Goal: Task Accomplishment & Management: Manage account settings

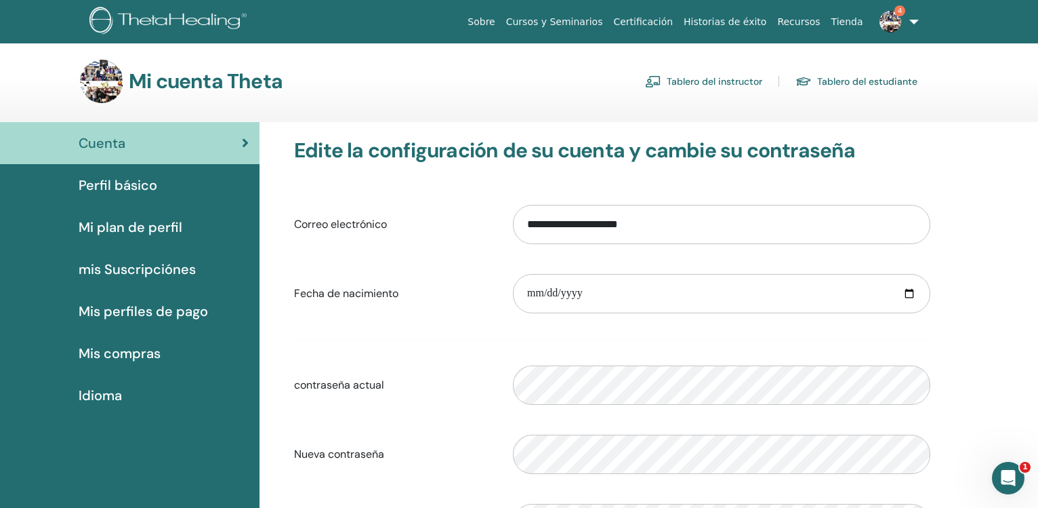
click at [689, 87] on link "Tablero del instructor" at bounding box center [703, 81] width 117 height 22
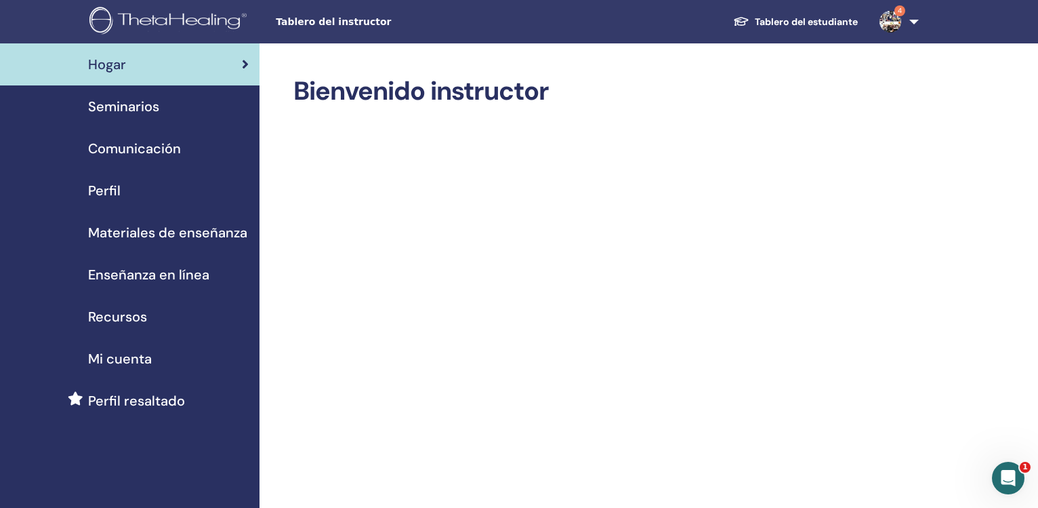
click at [136, 108] on span "Seminarios" at bounding box center [123, 106] width 71 height 20
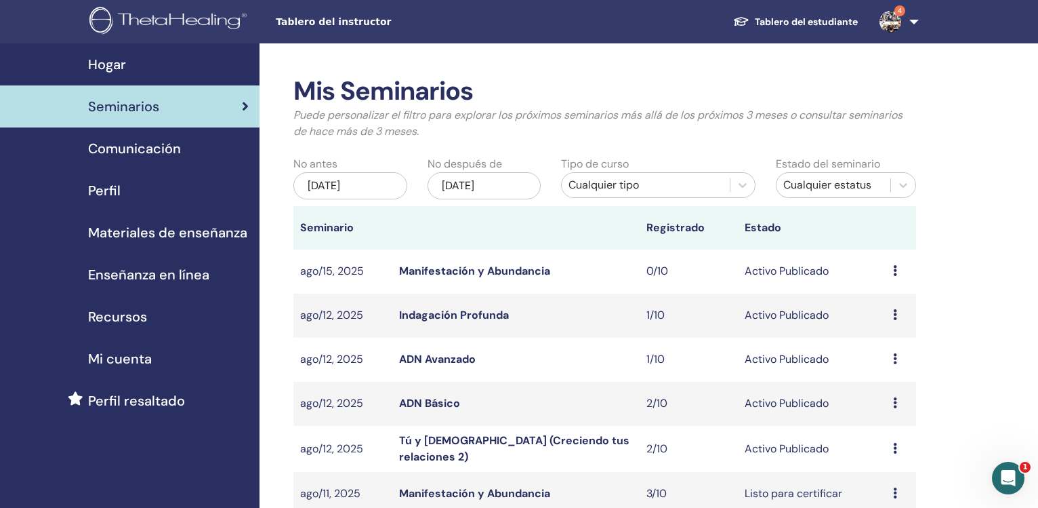
click at [98, 64] on span "Hogar" at bounding box center [107, 64] width 38 height 20
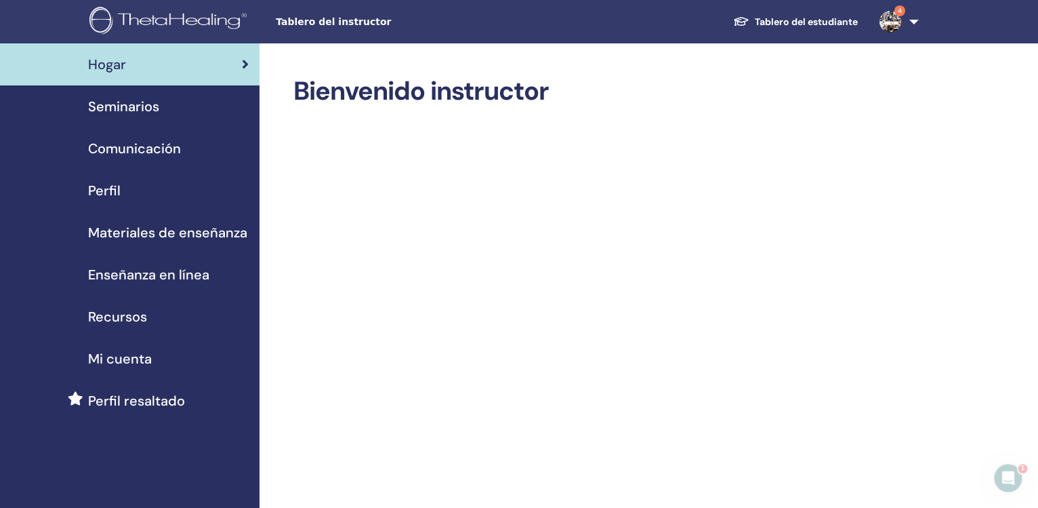
click at [130, 151] on span "Comunicación" at bounding box center [134, 148] width 93 height 20
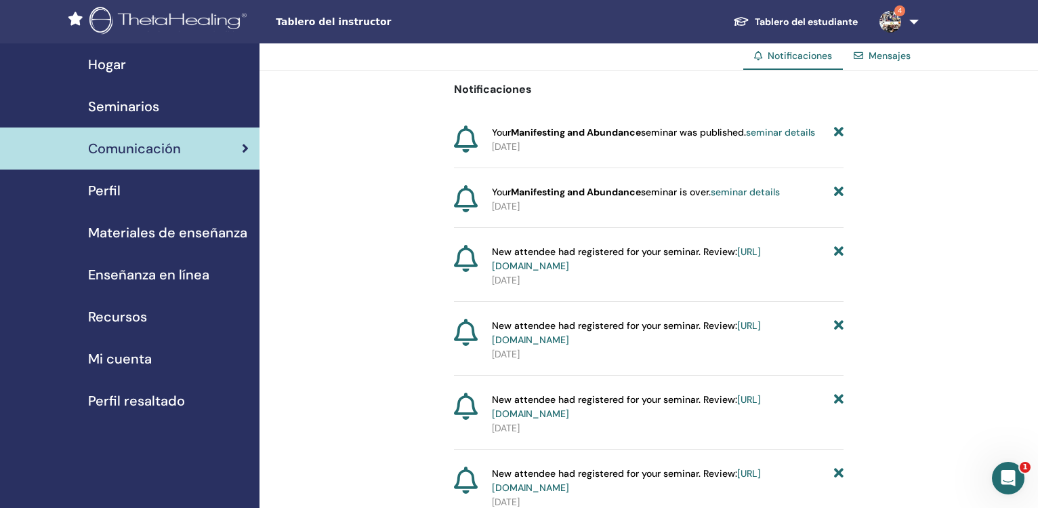
click at [106, 99] on span "Seminarios" at bounding box center [123, 106] width 71 height 20
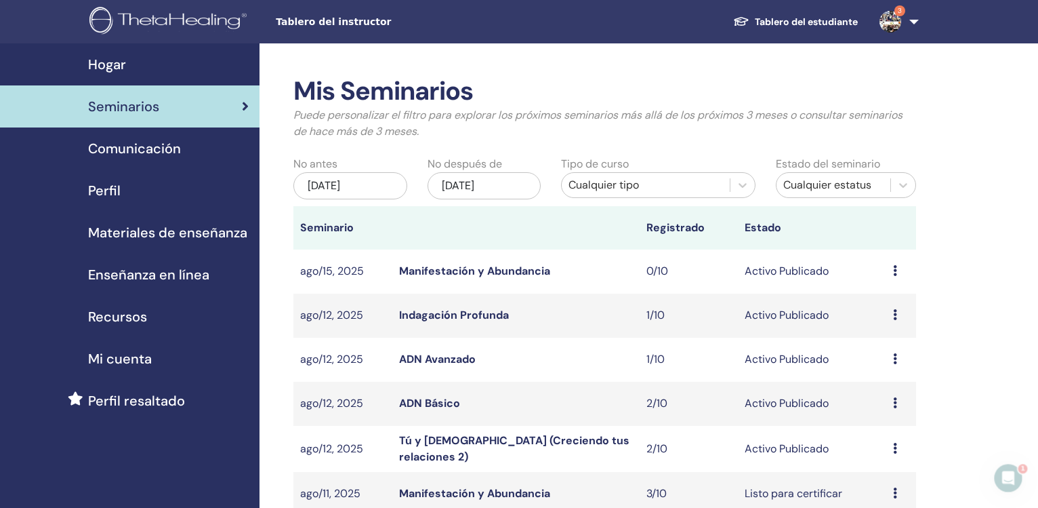
click at [352, 188] on div "[DATE]" at bounding box center [351, 185] width 114 height 27
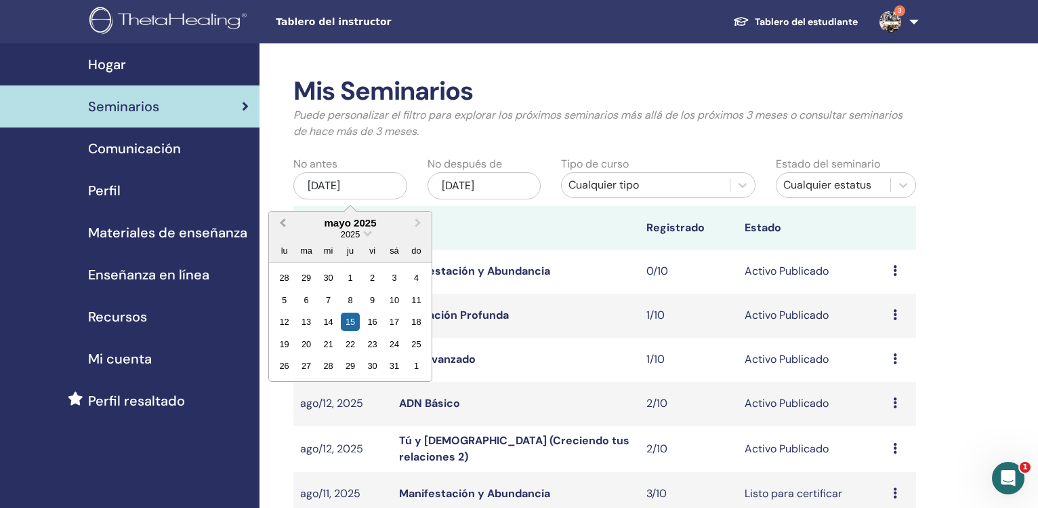
click at [281, 222] on button "Previous Month" at bounding box center [281, 224] width 22 height 22
click at [326, 279] on div "1" at bounding box center [328, 277] width 18 height 18
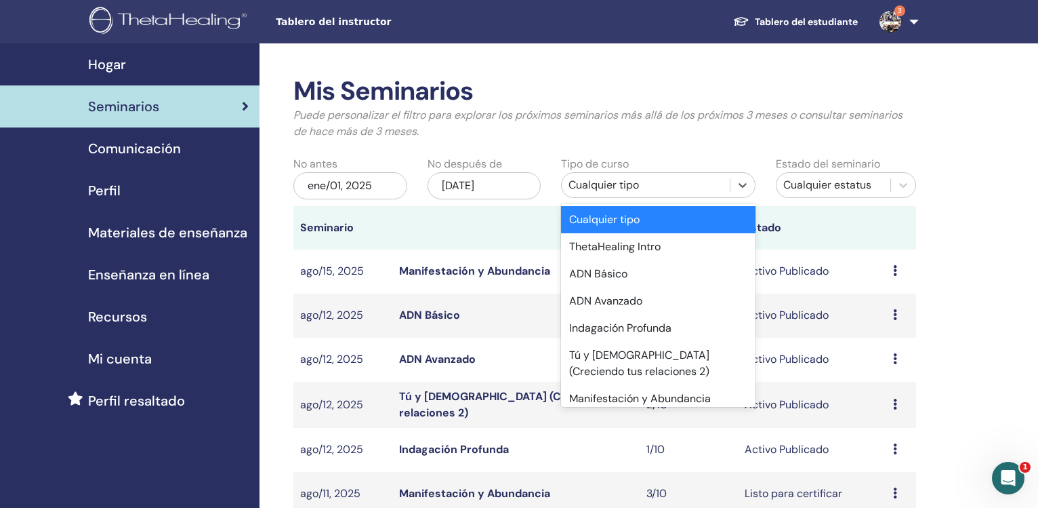
click at [649, 186] on div "Cualquier tipo" at bounding box center [646, 185] width 154 height 16
click at [632, 271] on div "ADN Básico" at bounding box center [658, 273] width 194 height 27
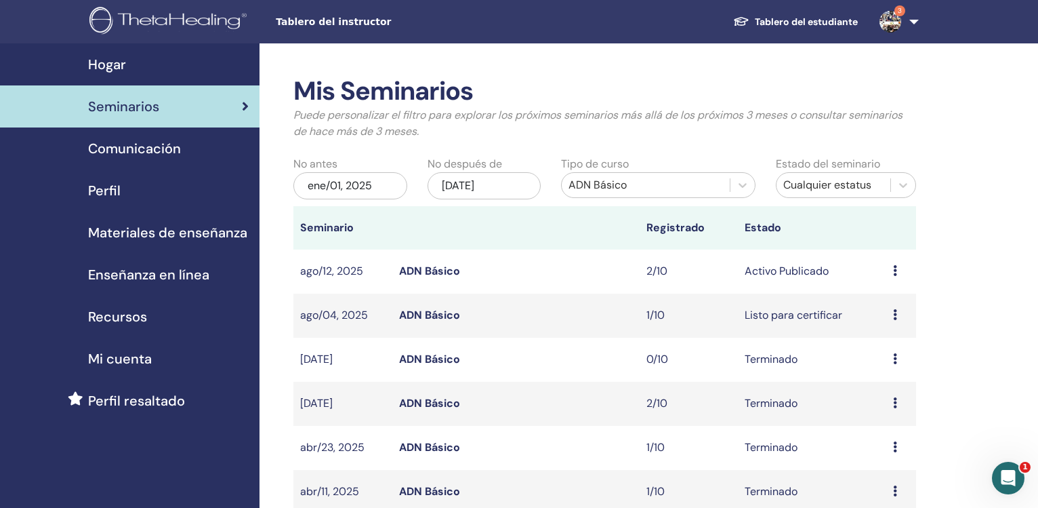
click at [379, 186] on div "ene/01, 2025" at bounding box center [351, 185] width 114 height 27
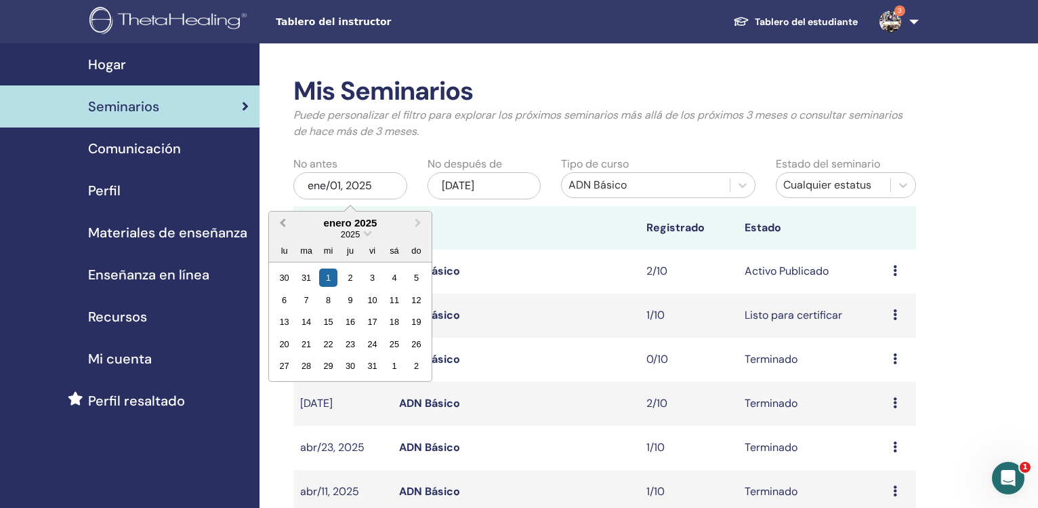
click at [283, 219] on button "Previous Month" at bounding box center [281, 224] width 22 height 22
click at [418, 273] on div "1" at bounding box center [416, 277] width 18 height 18
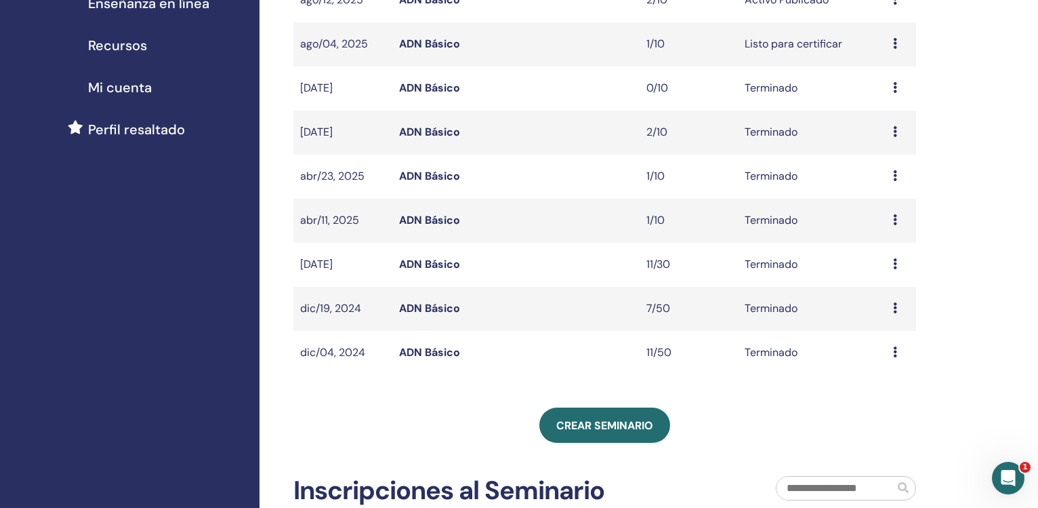
scroll to position [277, 0]
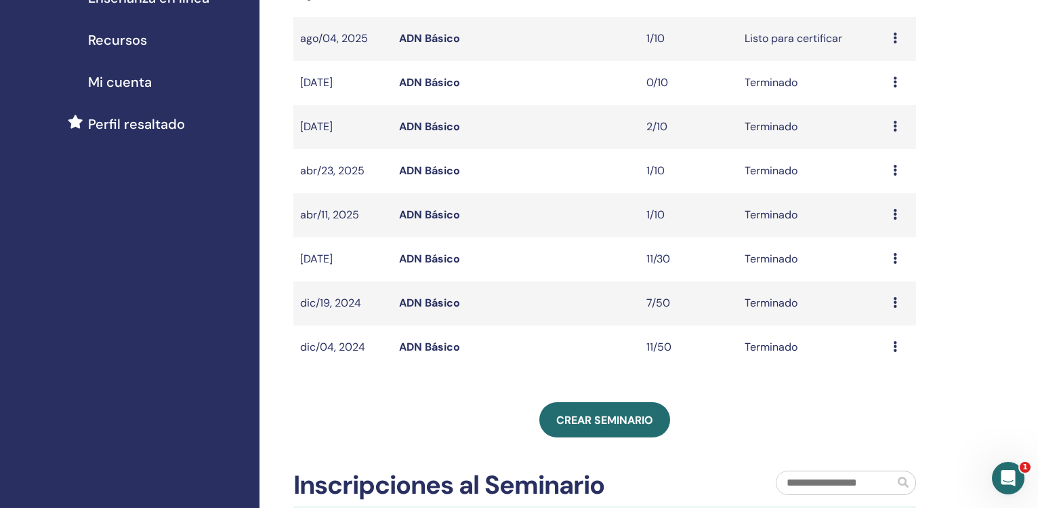
click at [436, 344] on link "ADN Básico" at bounding box center [429, 347] width 61 height 14
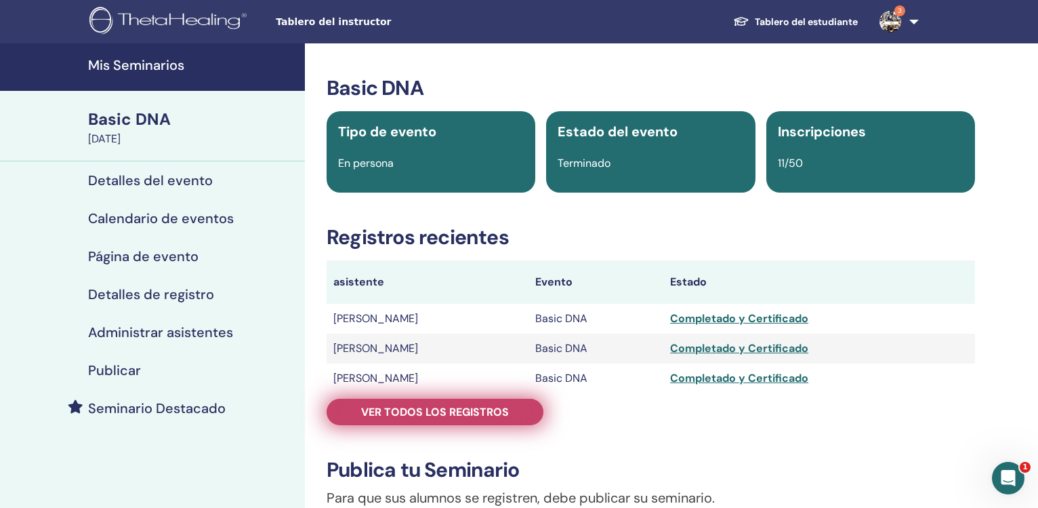
click at [456, 405] on span "Ver todos los registros" at bounding box center [435, 412] width 148 height 14
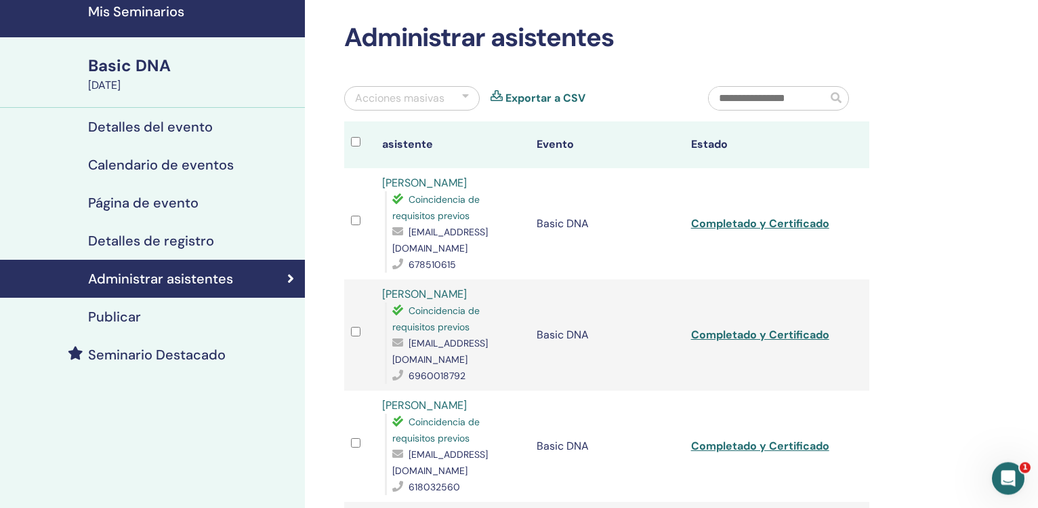
scroll to position [8, 0]
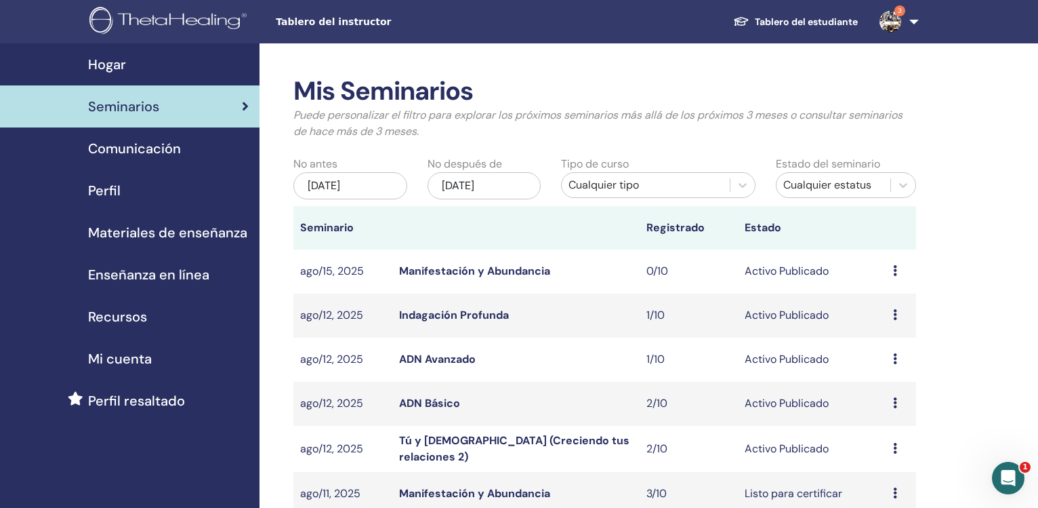
click at [391, 184] on div "may/15, 2025" at bounding box center [351, 185] width 114 height 27
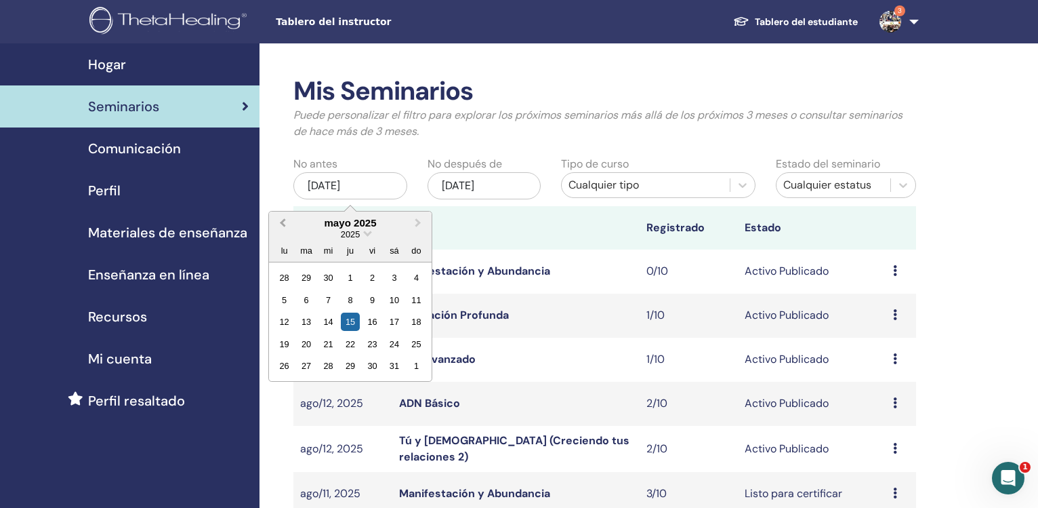
click at [283, 220] on button "Previous Month" at bounding box center [281, 224] width 22 height 22
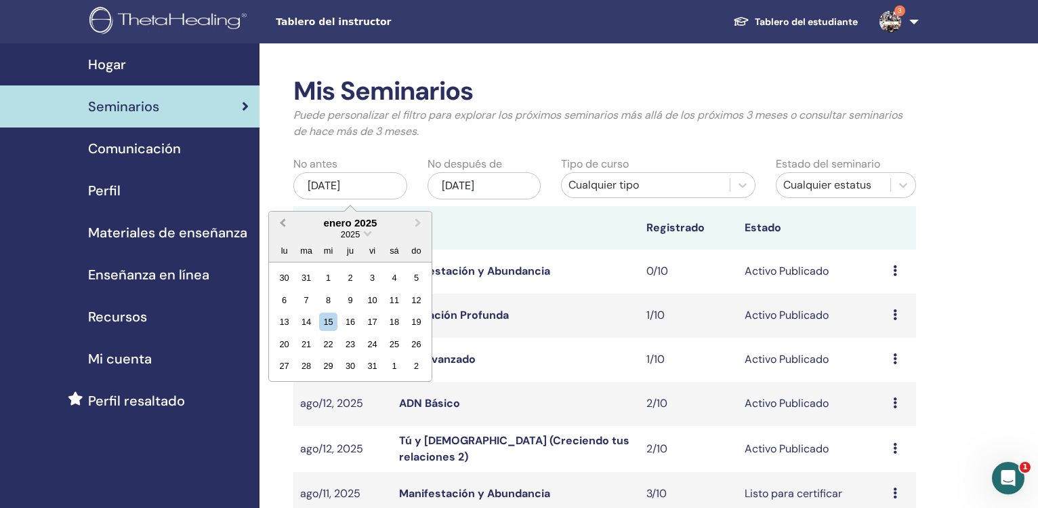
click at [283, 220] on button "Previous Month" at bounding box center [281, 224] width 22 height 22
click at [413, 228] on button "Next Month" at bounding box center [420, 224] width 22 height 22
click at [415, 277] on div "1" at bounding box center [416, 277] width 18 height 18
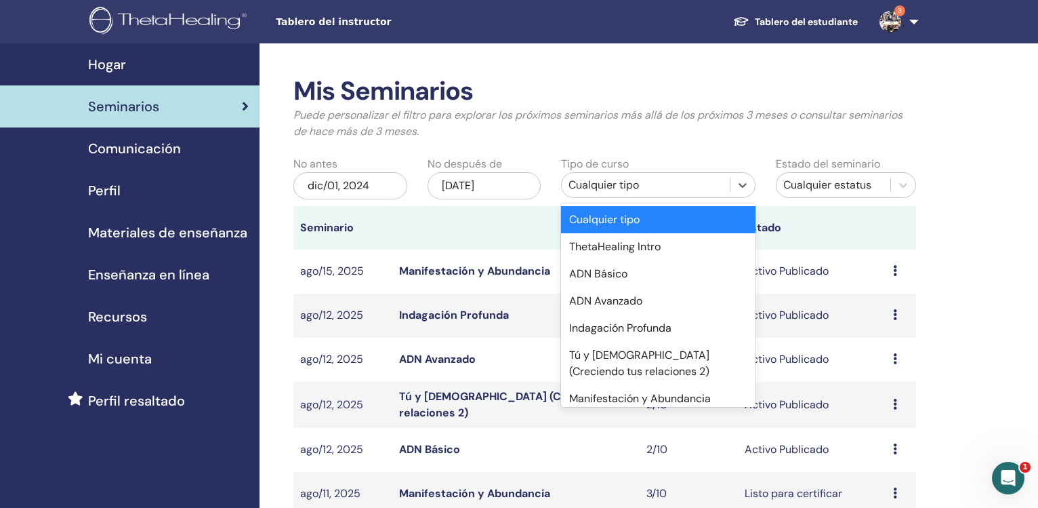
click at [713, 183] on div "Cualquier tipo" at bounding box center [646, 185] width 154 height 16
click at [635, 268] on div "ADN Básico" at bounding box center [658, 273] width 194 height 27
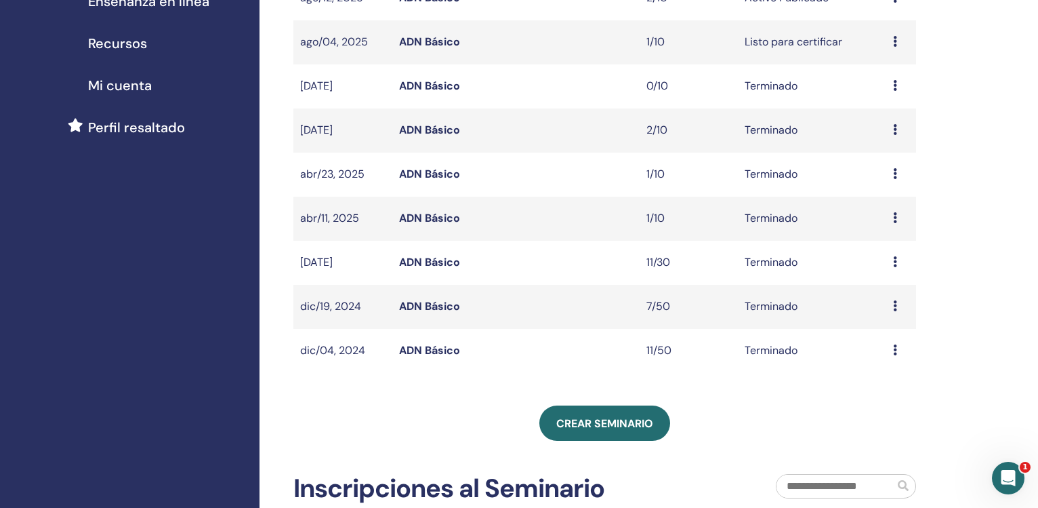
scroll to position [277, 0]
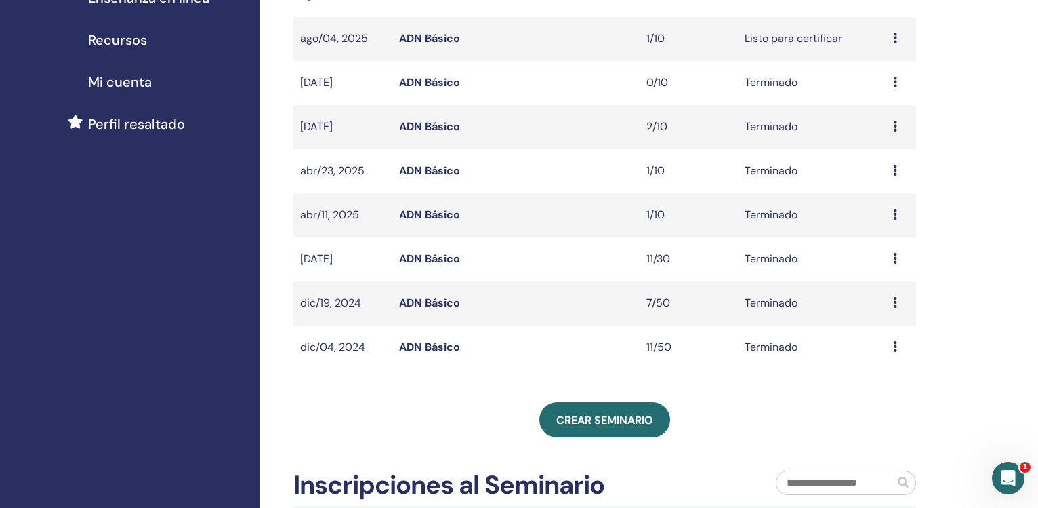
click at [435, 302] on link "ADN Básico" at bounding box center [429, 303] width 61 height 14
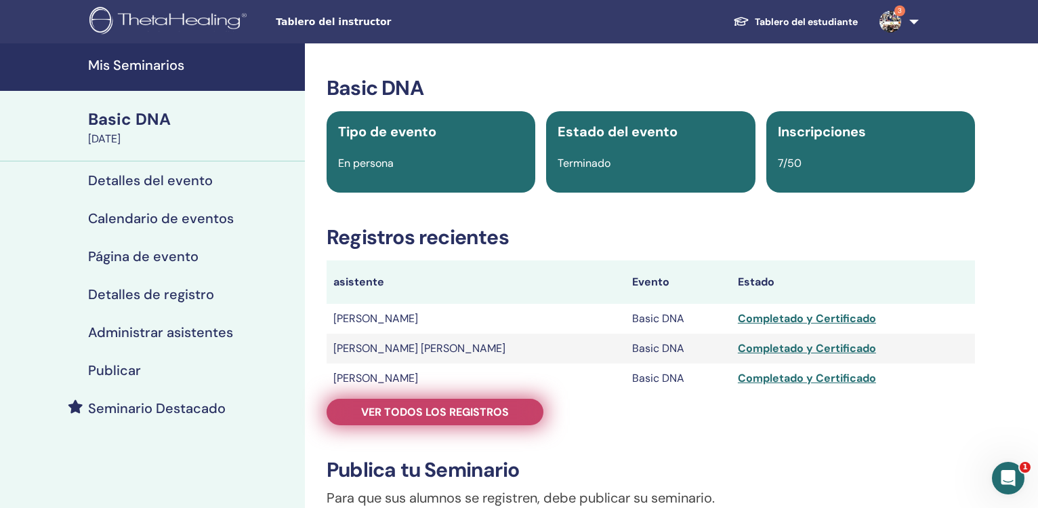
click at [482, 411] on span "Ver todos los registros" at bounding box center [435, 412] width 148 height 14
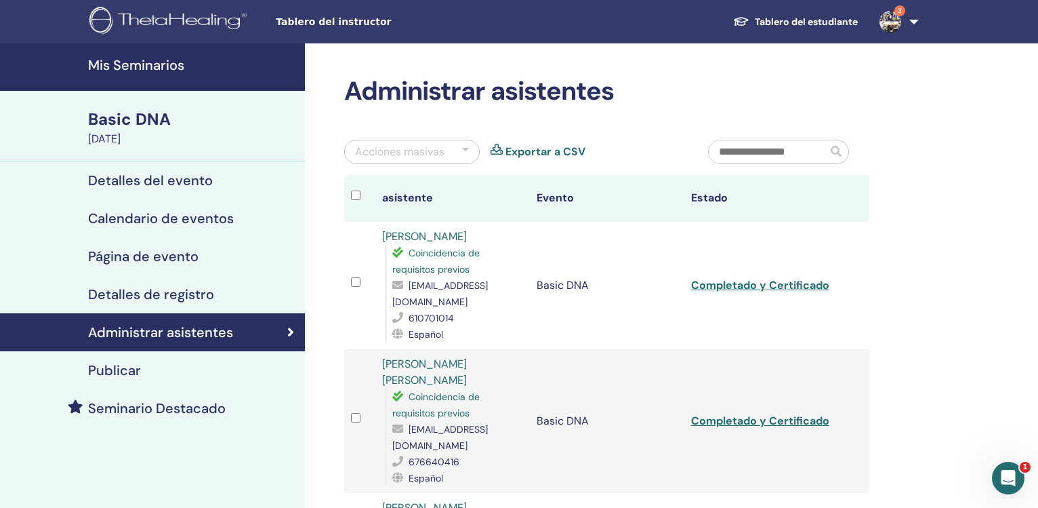
click at [136, 70] on h4 "Mis Seminarios" at bounding box center [192, 65] width 209 height 16
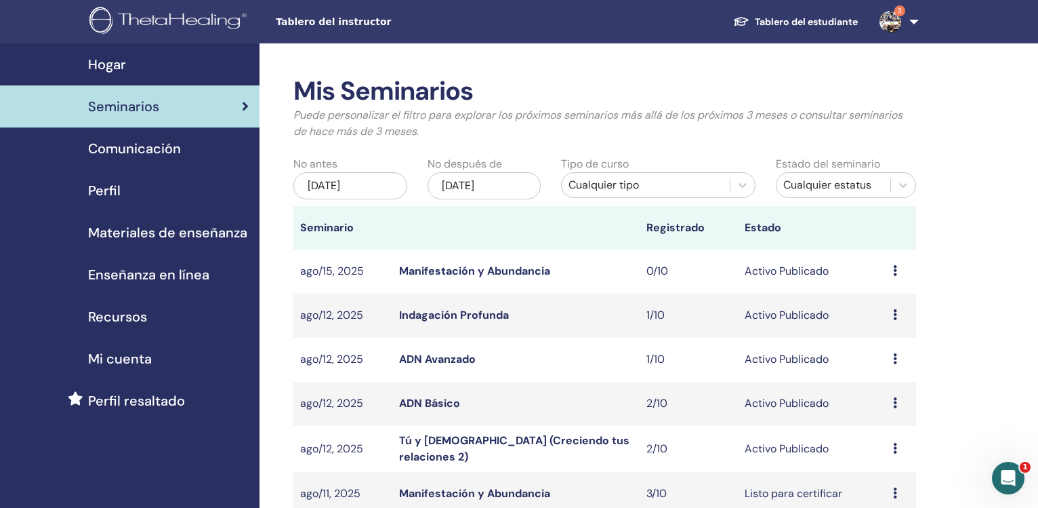
click at [441, 401] on link "ADN Básico" at bounding box center [429, 403] width 61 height 14
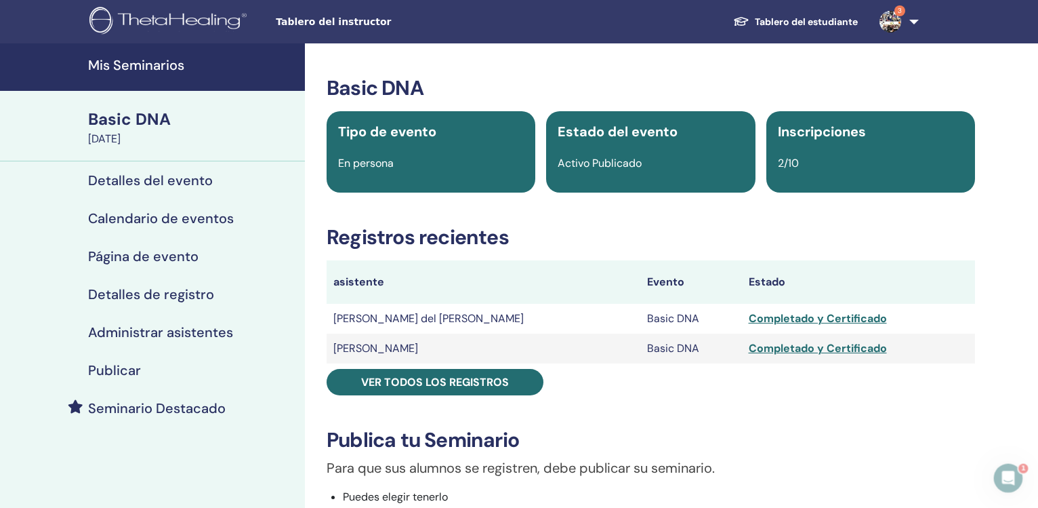
click at [122, 376] on h4 "Publicar" at bounding box center [114, 370] width 53 height 16
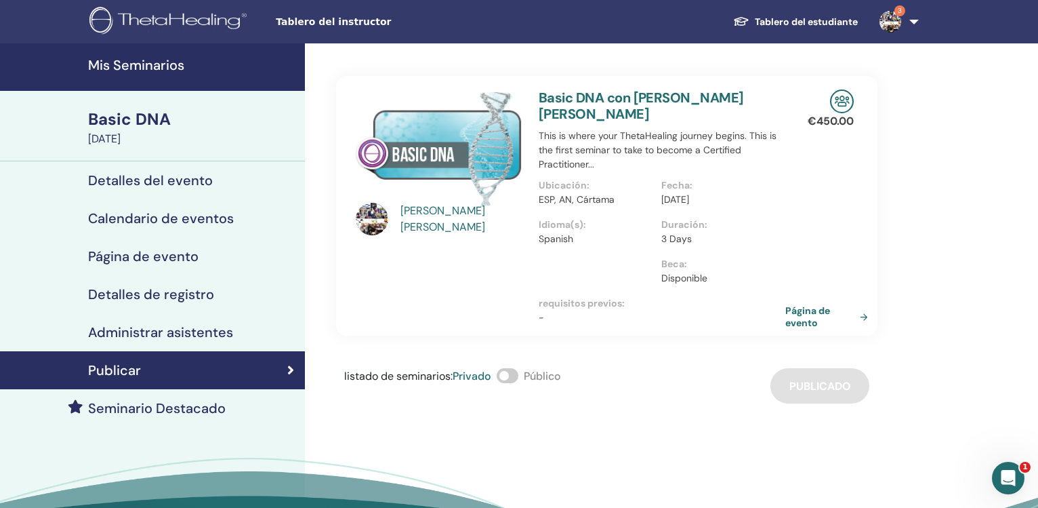
click at [797, 304] on link "Página de evento" at bounding box center [830, 316] width 88 height 24
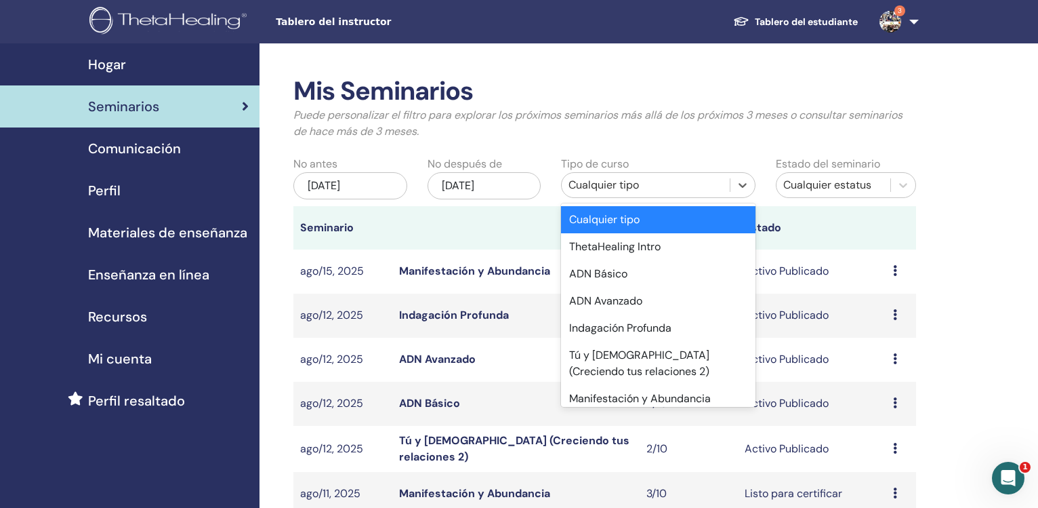
click at [599, 178] on div "Cualquier tipo" at bounding box center [646, 185] width 154 height 16
click at [607, 266] on div "ADN Básico" at bounding box center [658, 273] width 194 height 27
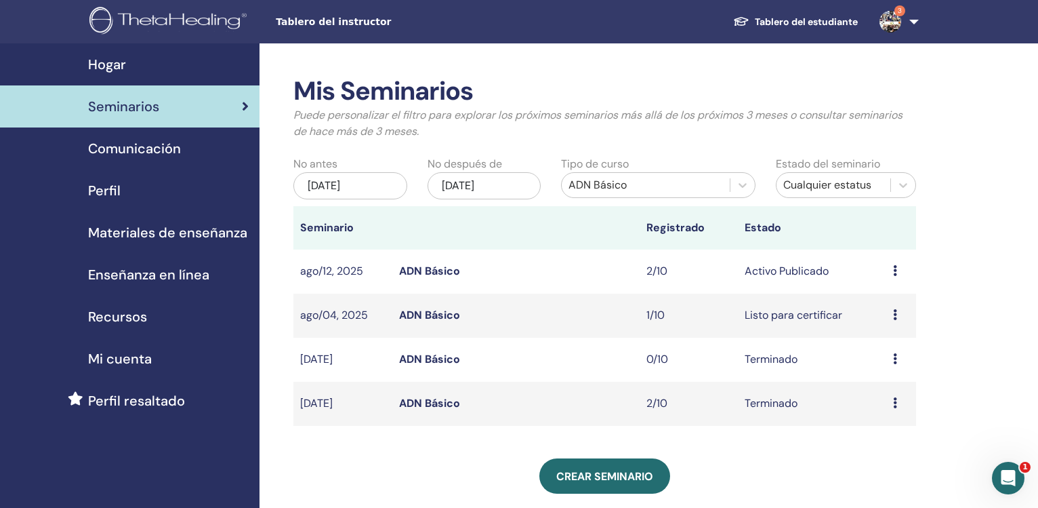
click at [367, 190] on div "may/15, 2025" at bounding box center [351, 185] width 114 height 27
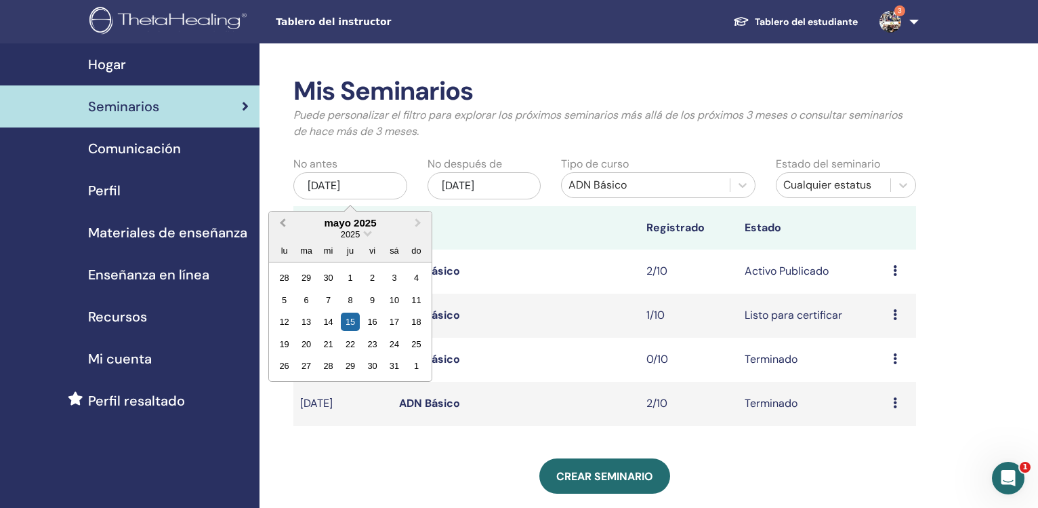
click at [283, 230] on button "Previous Month" at bounding box center [281, 224] width 22 height 22
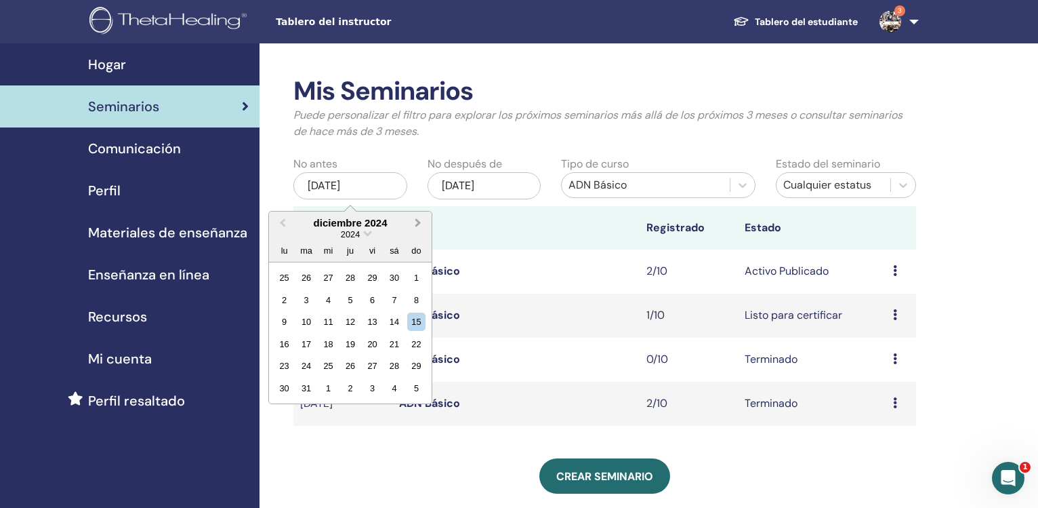
click at [417, 227] on button "Next Month" at bounding box center [420, 224] width 22 height 22
click at [324, 283] on div "1" at bounding box center [328, 277] width 18 height 18
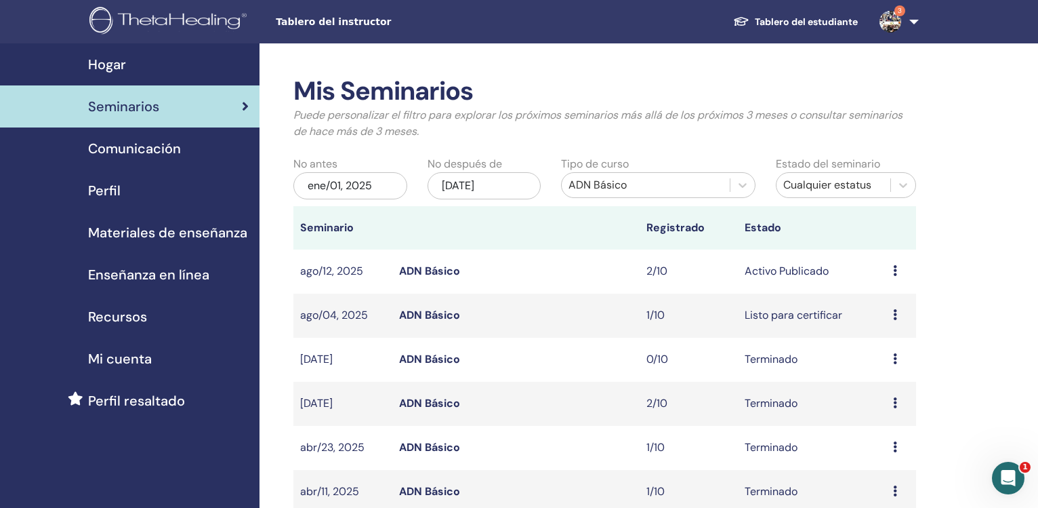
click at [132, 121] on link "Seminarios" at bounding box center [130, 106] width 260 height 42
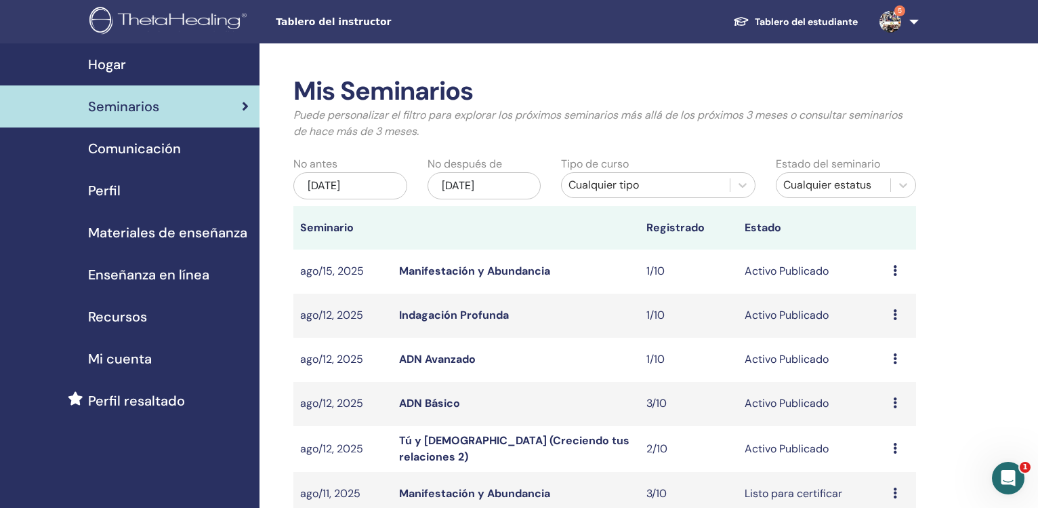
click at [356, 190] on div "[DATE]" at bounding box center [351, 185] width 114 height 27
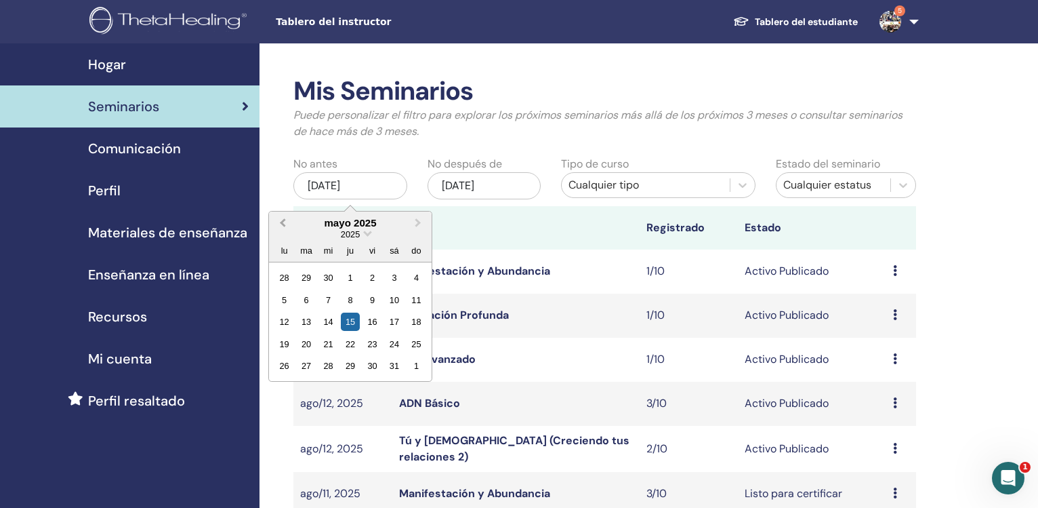
click at [281, 221] on button "Previous Month" at bounding box center [281, 224] width 22 height 22
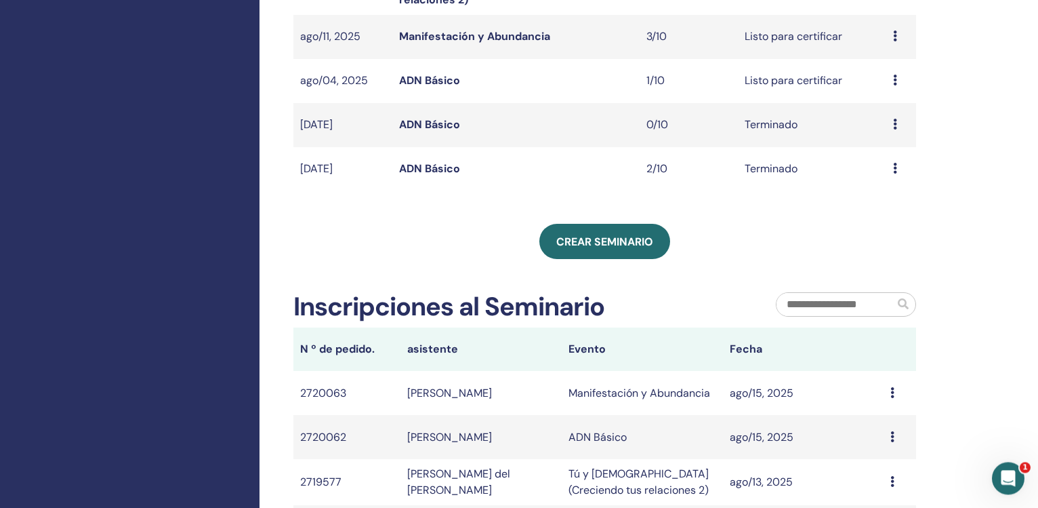
scroll to position [467, 0]
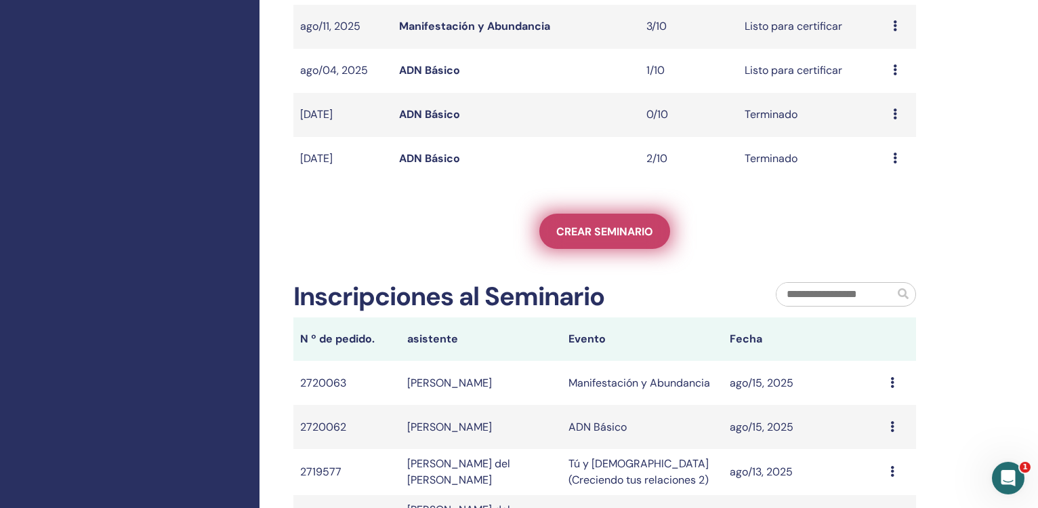
click at [576, 235] on span "Crear seminario" at bounding box center [605, 231] width 97 height 14
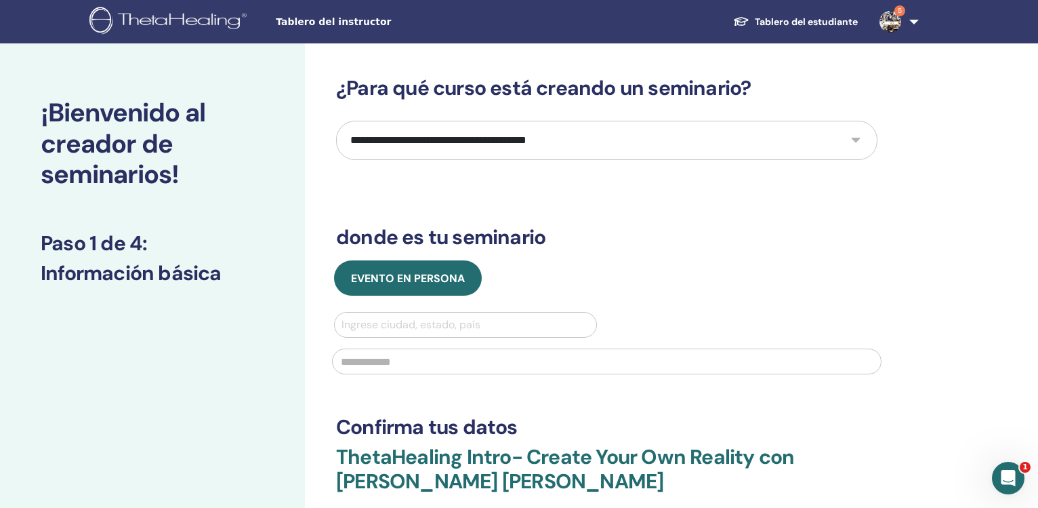
click at [336, 121] on select "**********" at bounding box center [607, 140] width 542 height 39
select select "**"
click option "**********" at bounding box center [0, 0] width 0 height 0
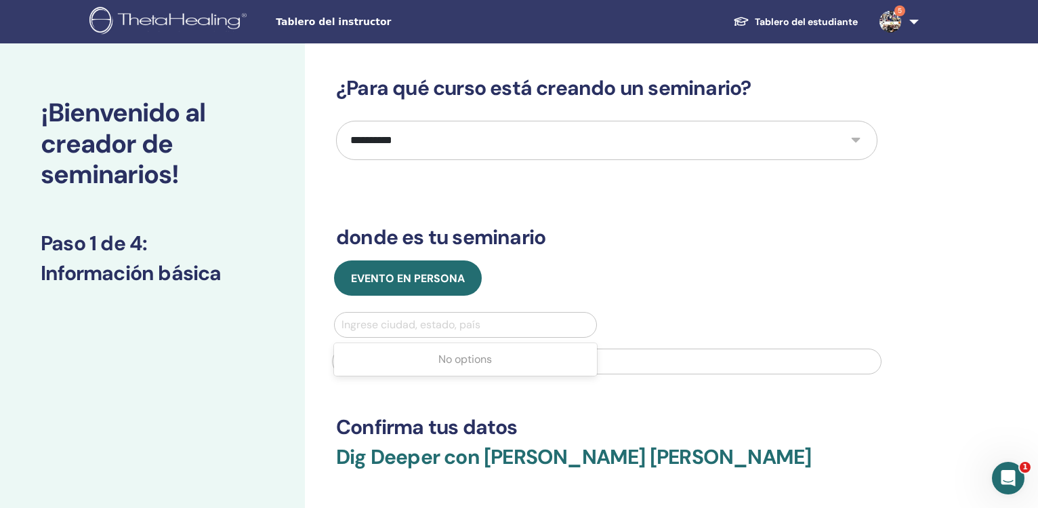
click at [405, 325] on div at bounding box center [466, 324] width 248 height 19
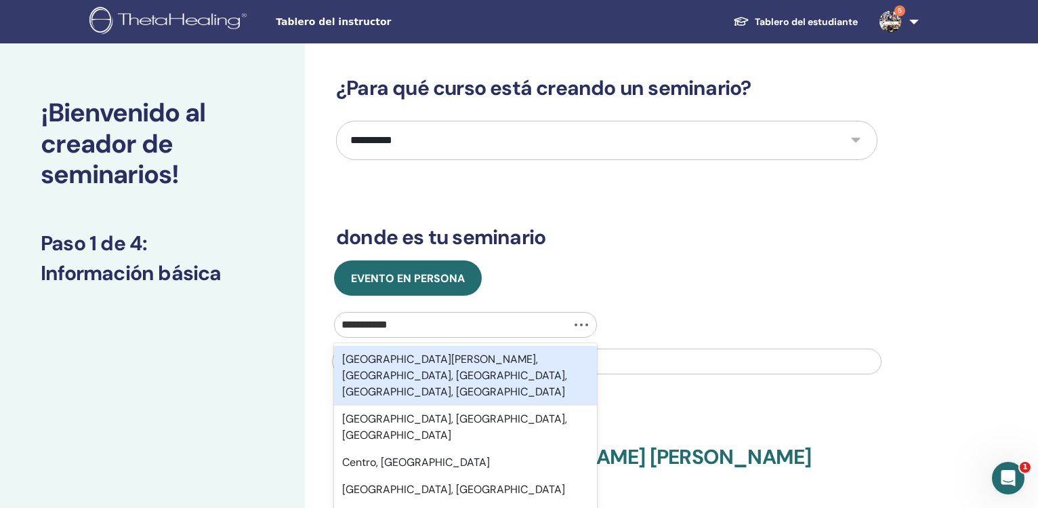
type input "**********"
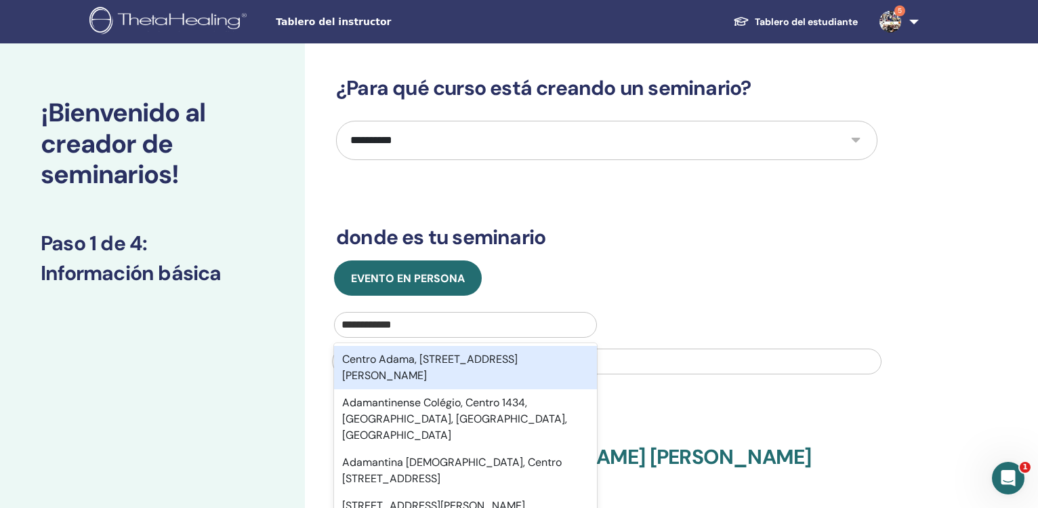
click at [428, 359] on div "Centro Adama, [STREET_ADDRESS][PERSON_NAME]" at bounding box center [465, 367] width 263 height 43
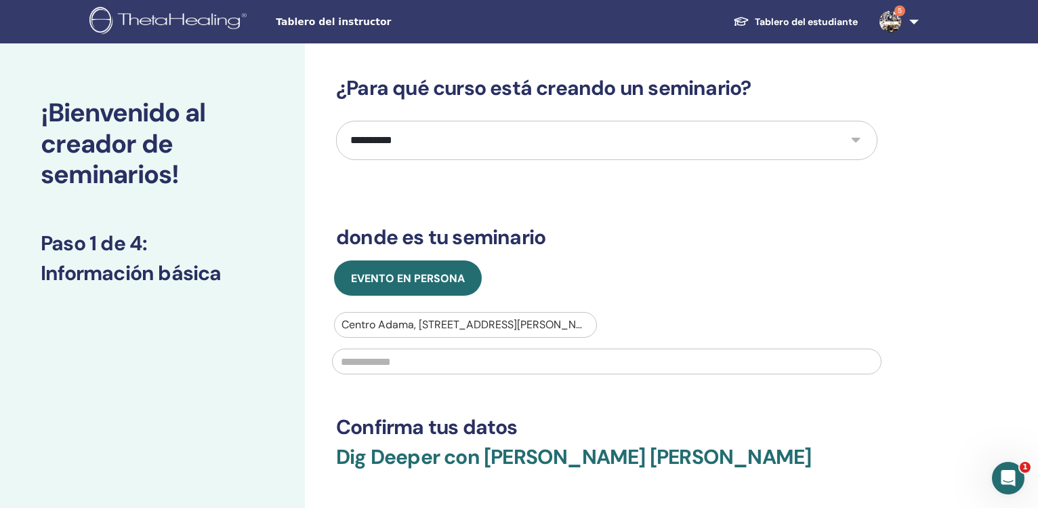
click at [427, 365] on input "text" at bounding box center [607, 361] width 550 height 26
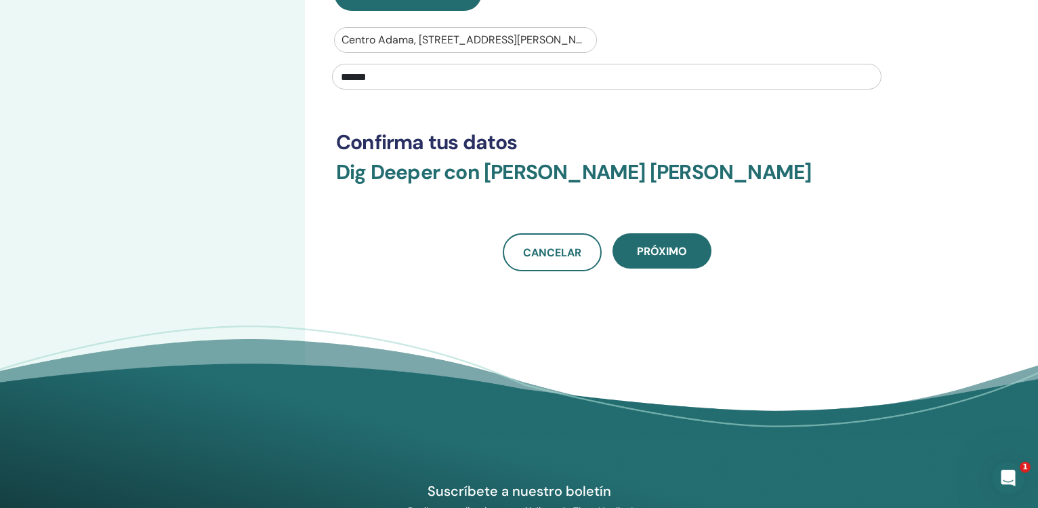
scroll to position [294, 0]
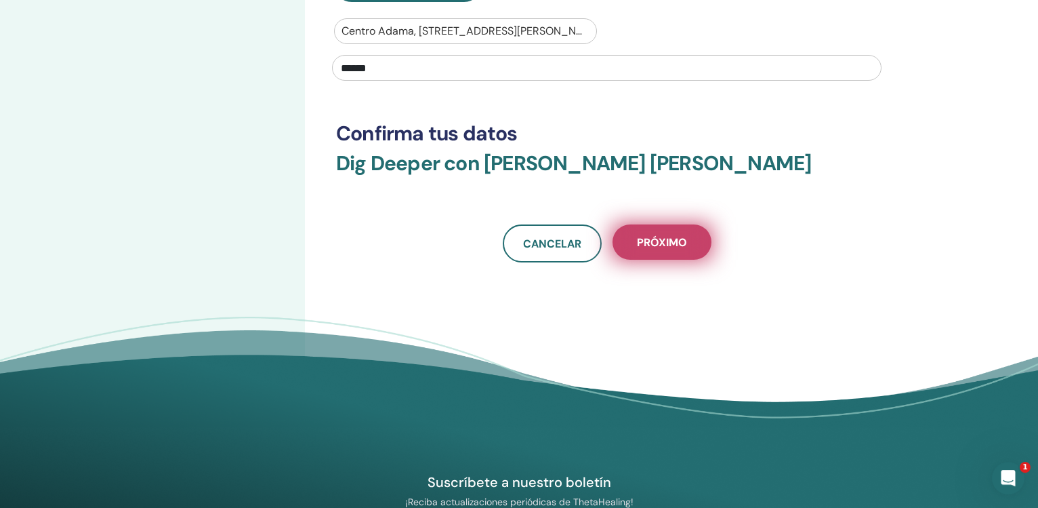
type input "******"
click at [676, 239] on span "próximo" at bounding box center [662, 242] width 50 height 14
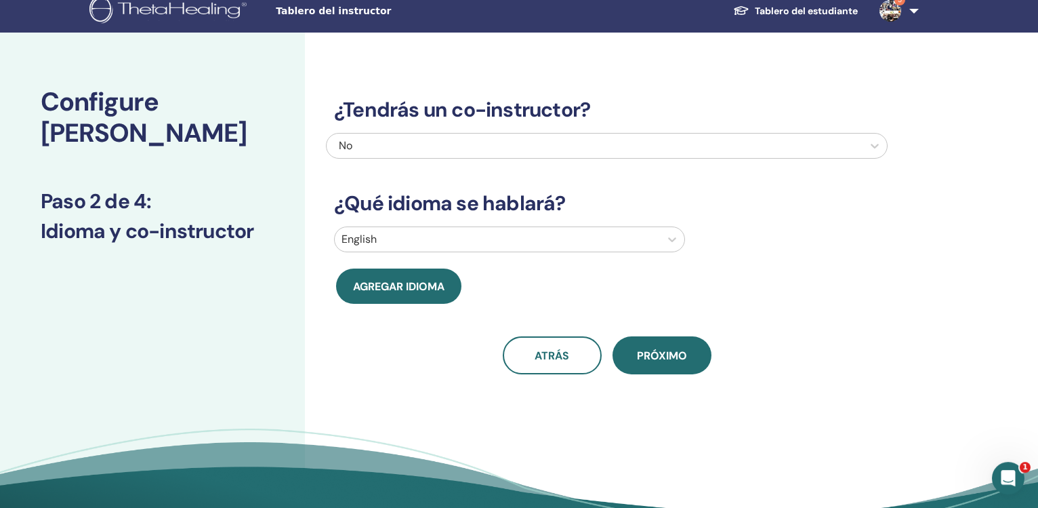
scroll to position [0, 0]
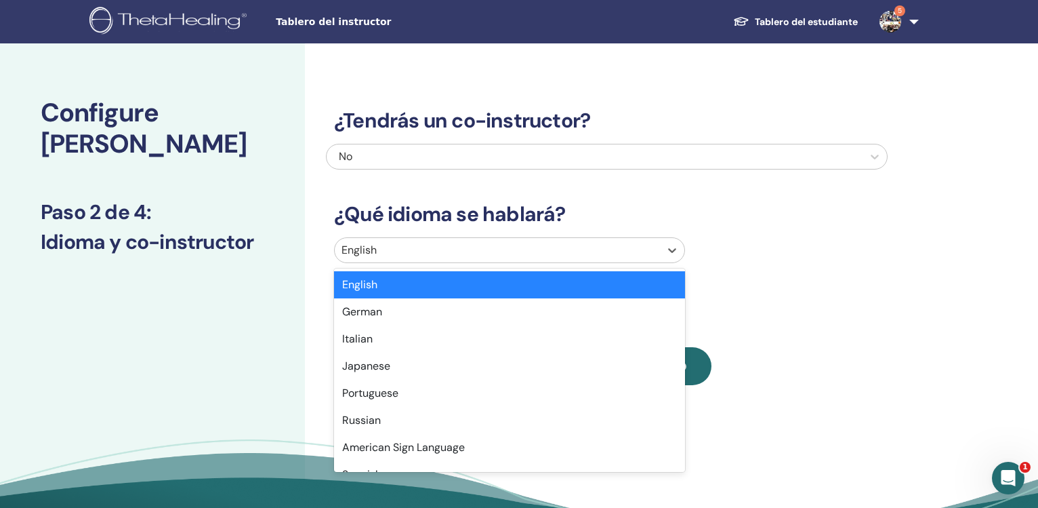
click at [660, 252] on div "English" at bounding box center [497, 250] width 325 height 24
type input "**"
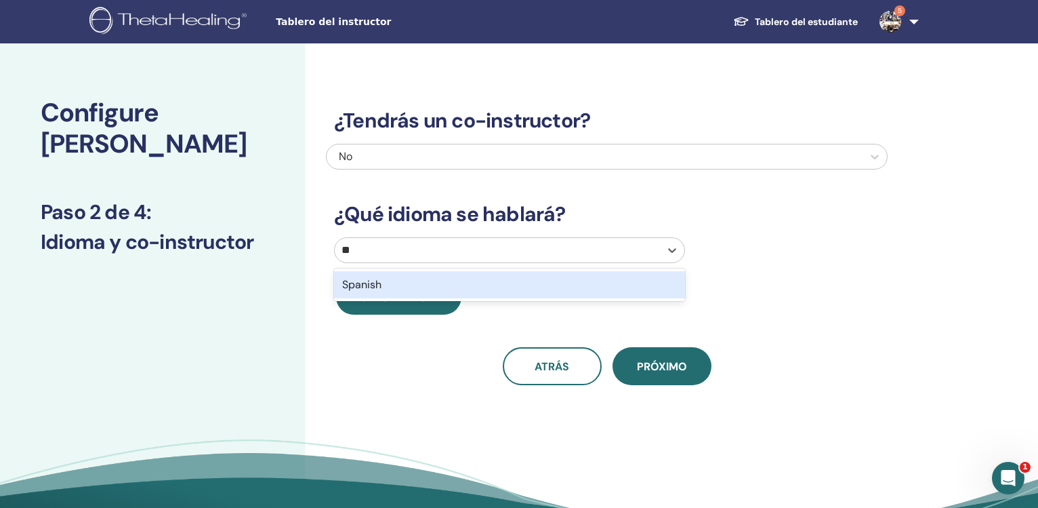
click at [639, 275] on div "Spanish" at bounding box center [509, 284] width 351 height 27
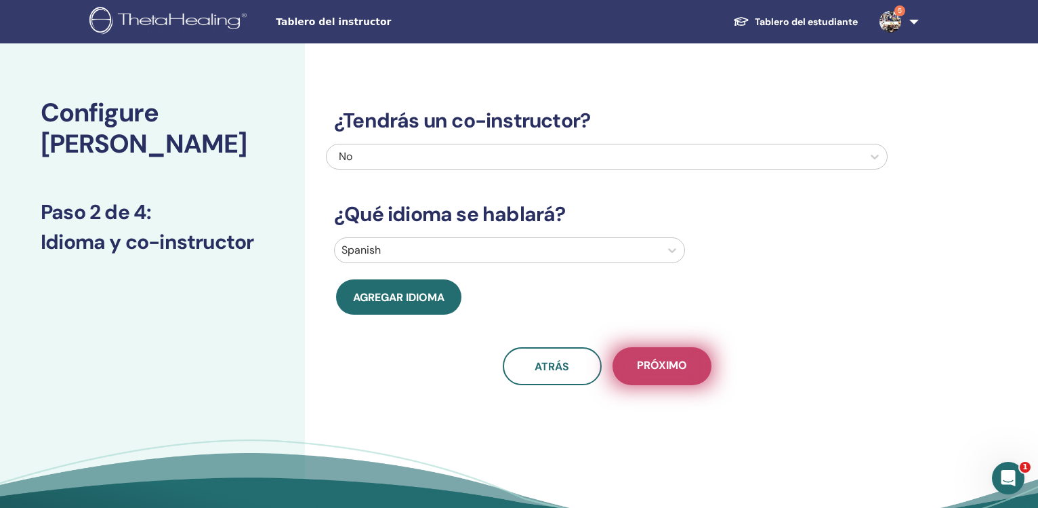
click at [671, 372] on span "próximo" at bounding box center [662, 366] width 50 height 17
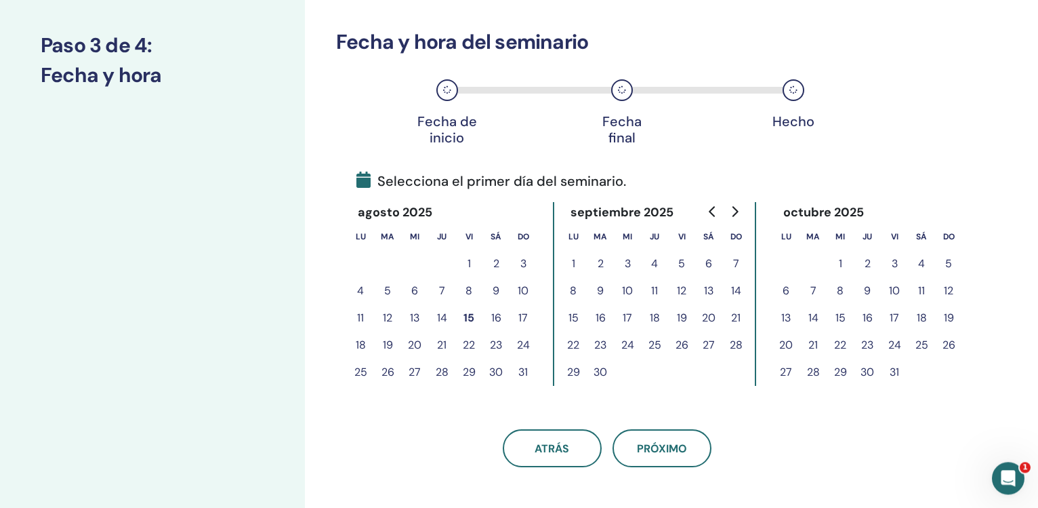
scroll to position [168, 0]
click at [468, 315] on button "15" at bounding box center [469, 316] width 27 height 27
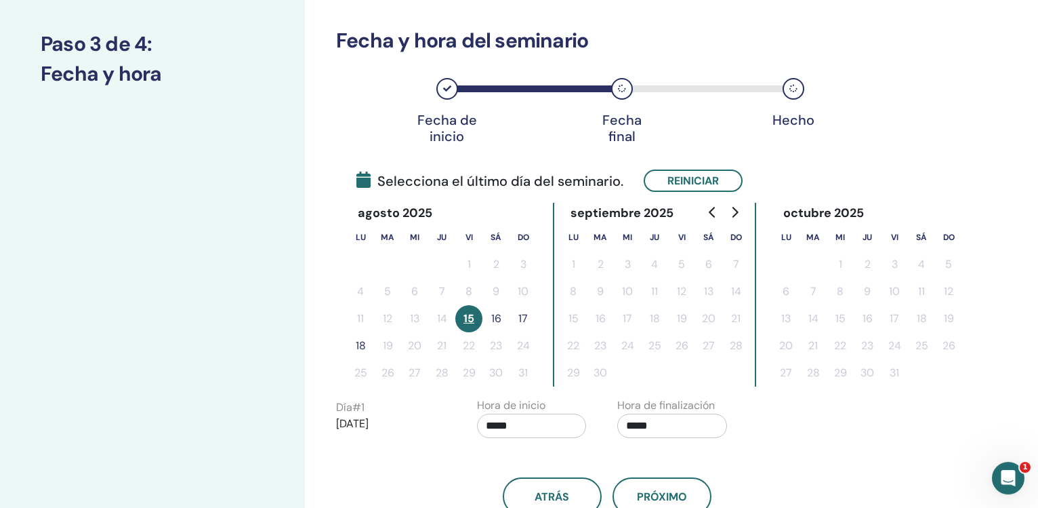
click at [363, 346] on button "18" at bounding box center [360, 345] width 27 height 27
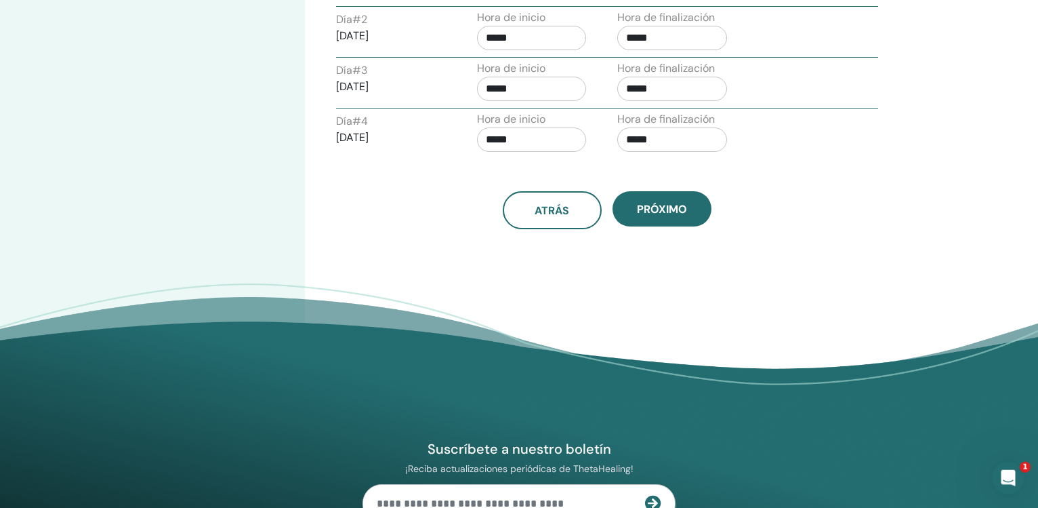
scroll to position [611, 0]
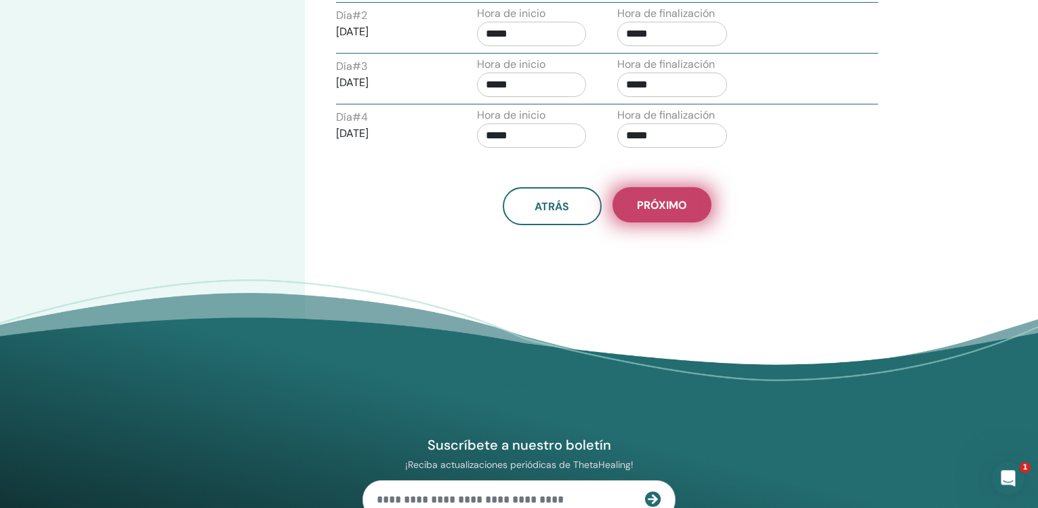
click at [655, 202] on span "próximo" at bounding box center [662, 205] width 50 height 14
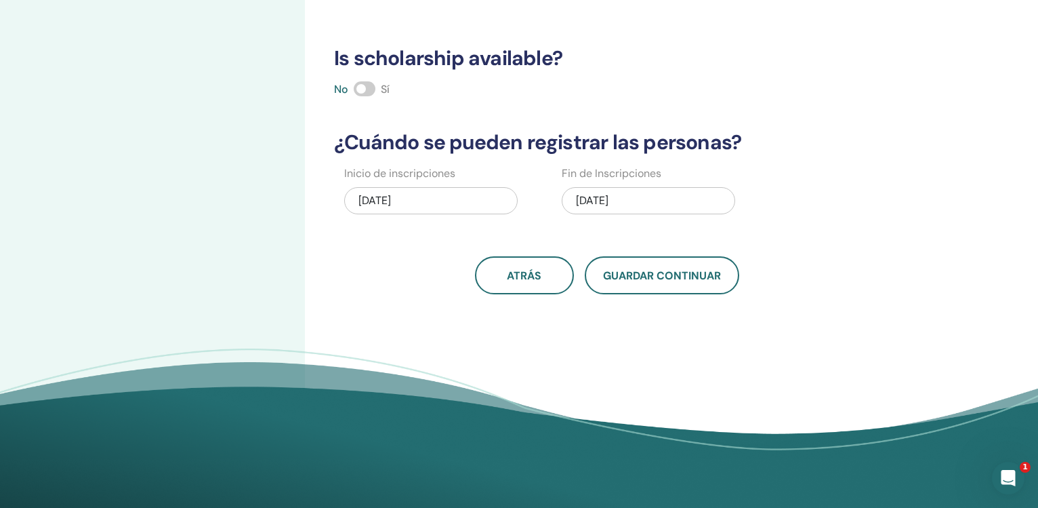
click at [361, 90] on span at bounding box center [365, 88] width 22 height 15
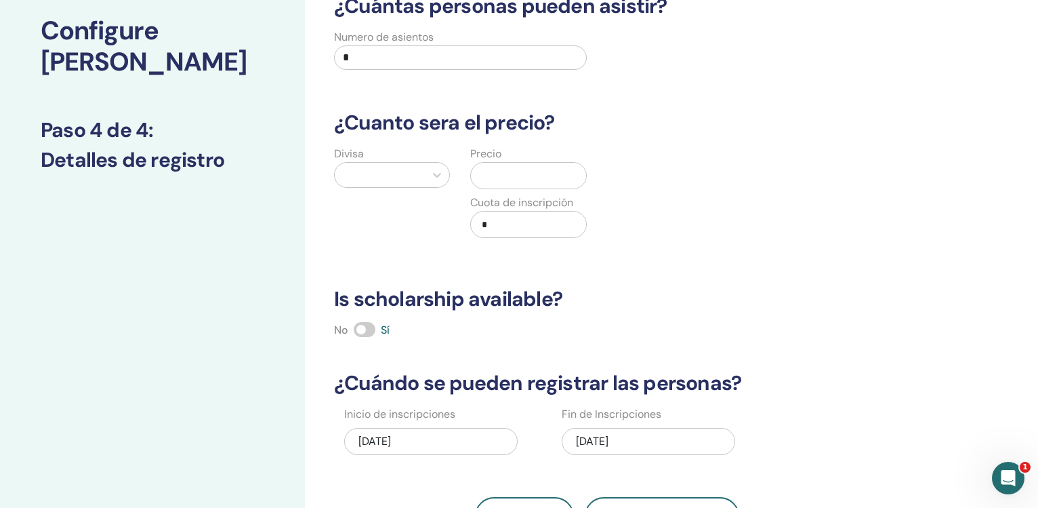
scroll to position [49, 0]
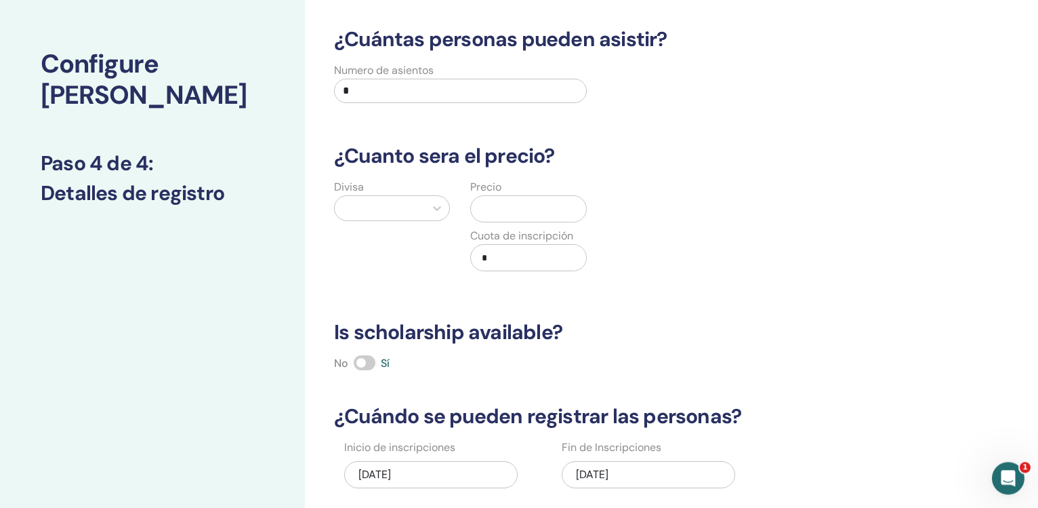
click at [395, 87] on input "*" at bounding box center [460, 91] width 253 height 24
type input "**"
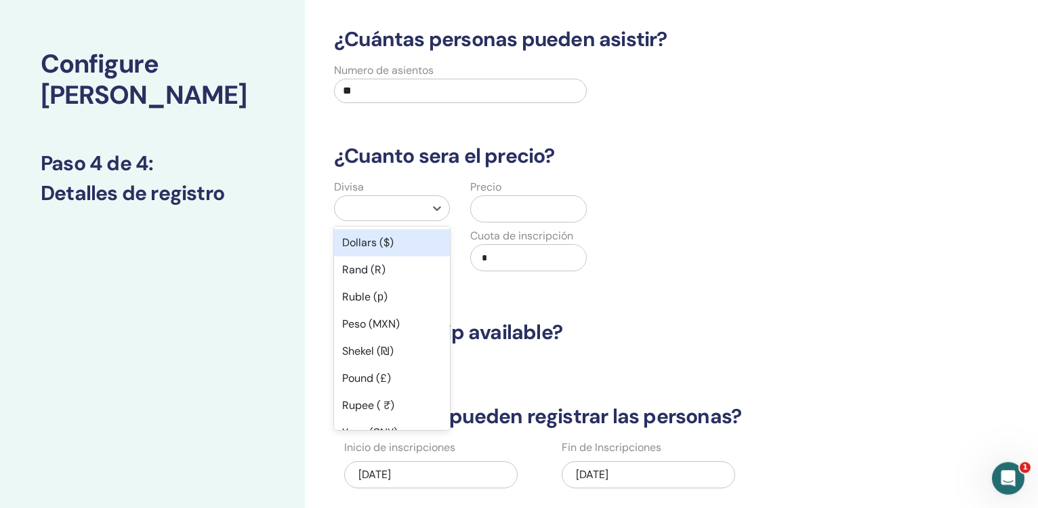
click at [398, 204] on div at bounding box center [380, 208] width 77 height 19
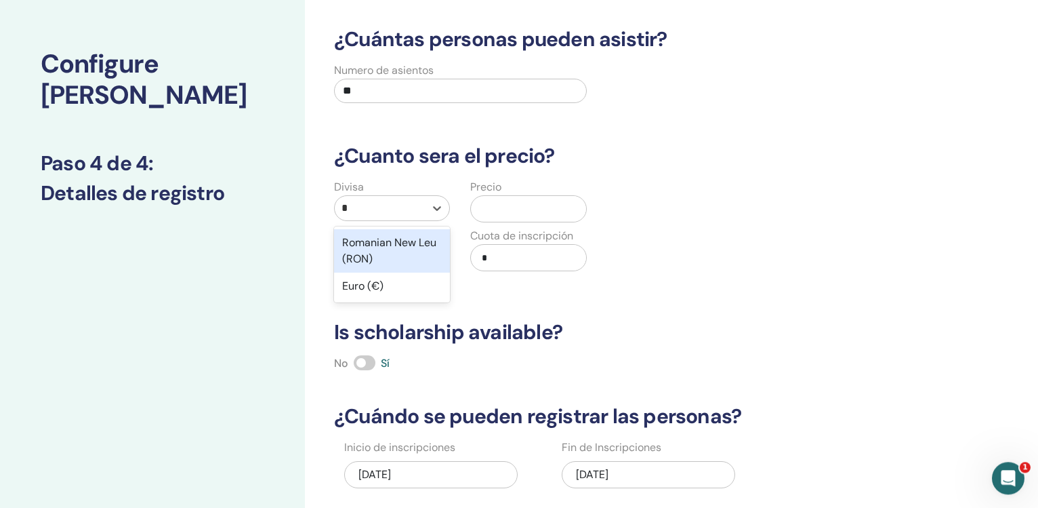
type input "**"
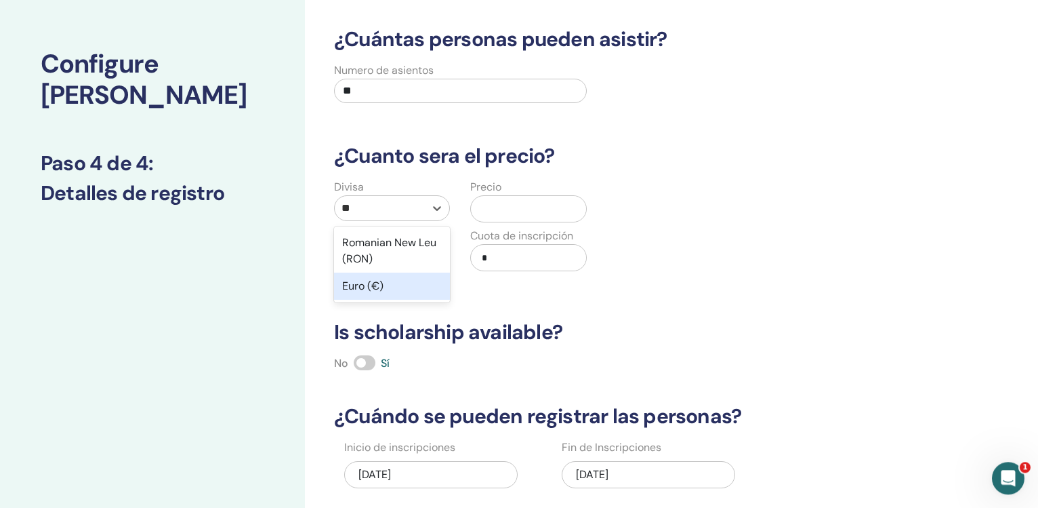
click at [396, 290] on div "Euro (€)" at bounding box center [392, 285] width 116 height 27
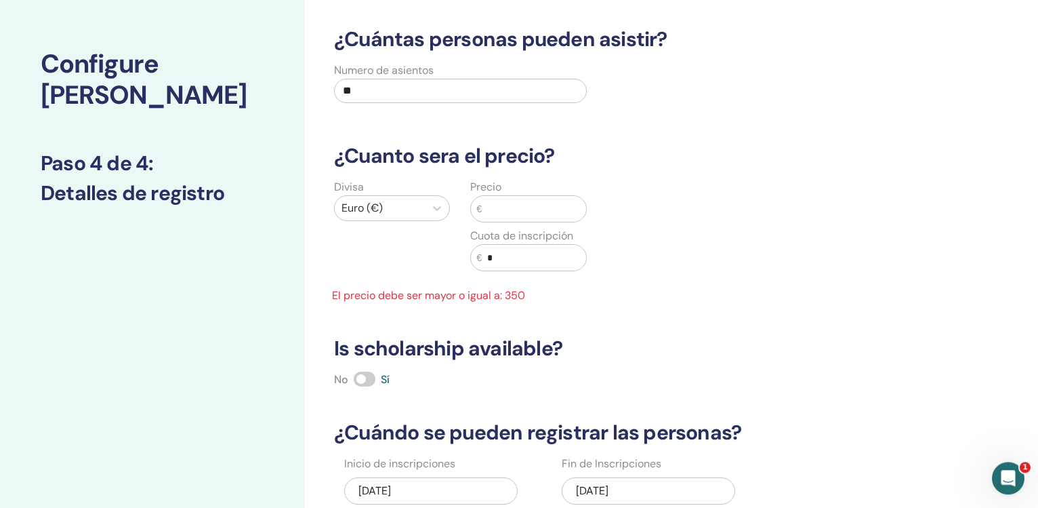
click at [520, 212] on input "text" at bounding box center [534, 209] width 104 height 26
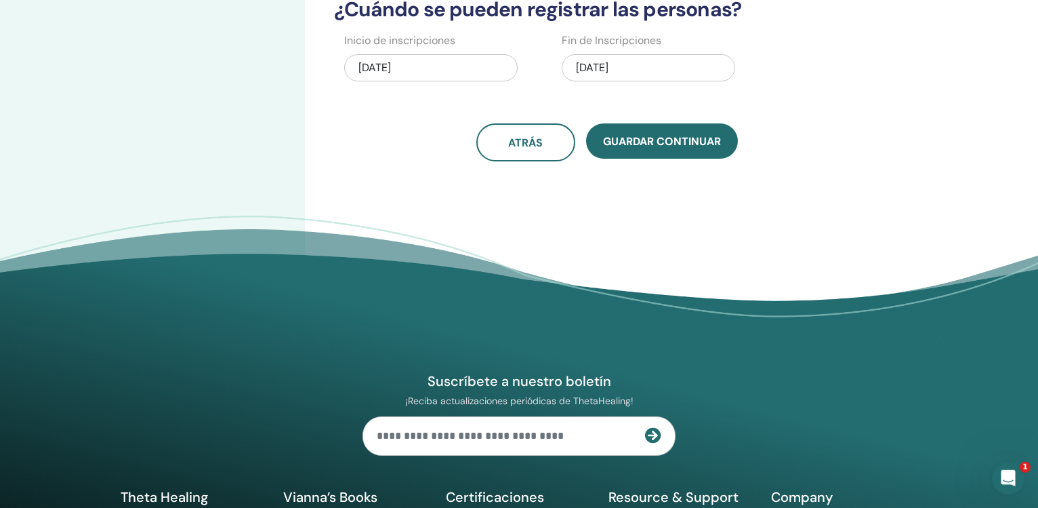
scroll to position [454, 0]
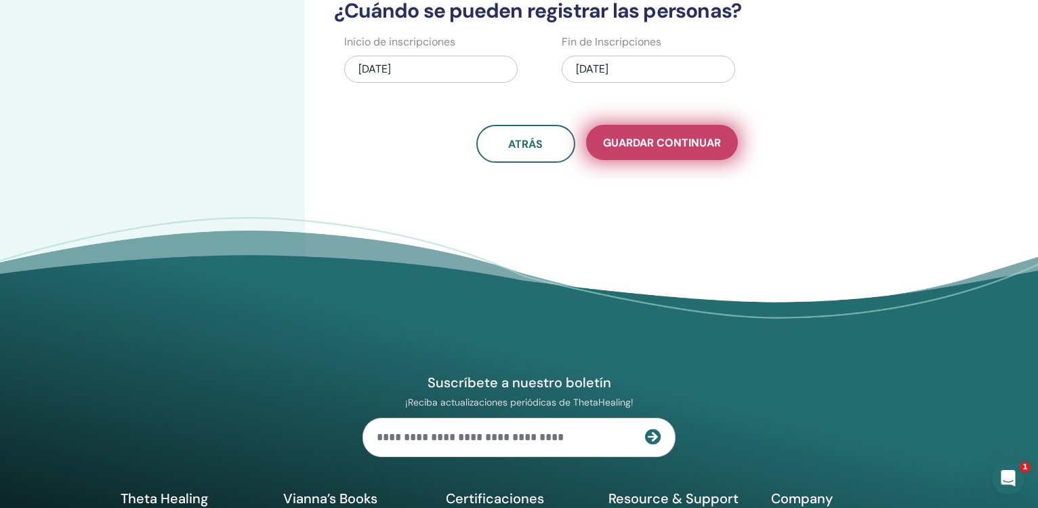
type input "***"
click at [671, 150] on span "Guardar Continuar" at bounding box center [662, 143] width 118 height 14
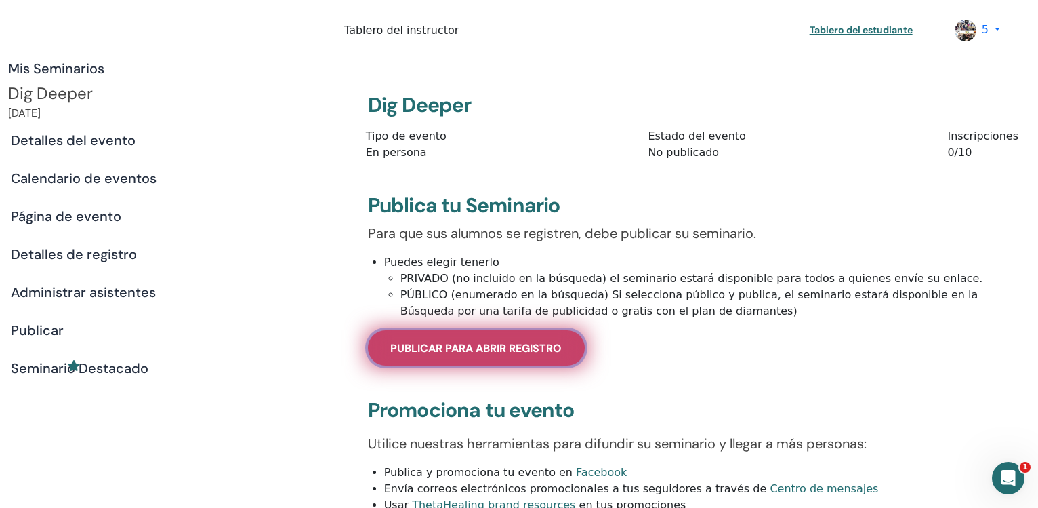
click at [477, 355] on span "Publicar para abrir registro" at bounding box center [475, 348] width 171 height 14
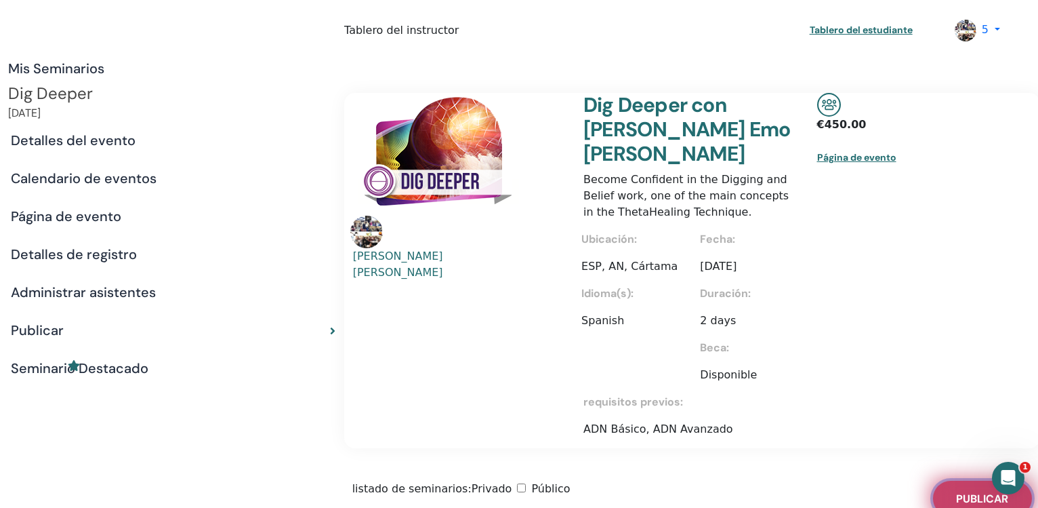
click at [956, 491] on span "Publicar" at bounding box center [982, 498] width 52 height 14
click at [820, 171] on link "Página de evento" at bounding box center [870, 157] width 100 height 27
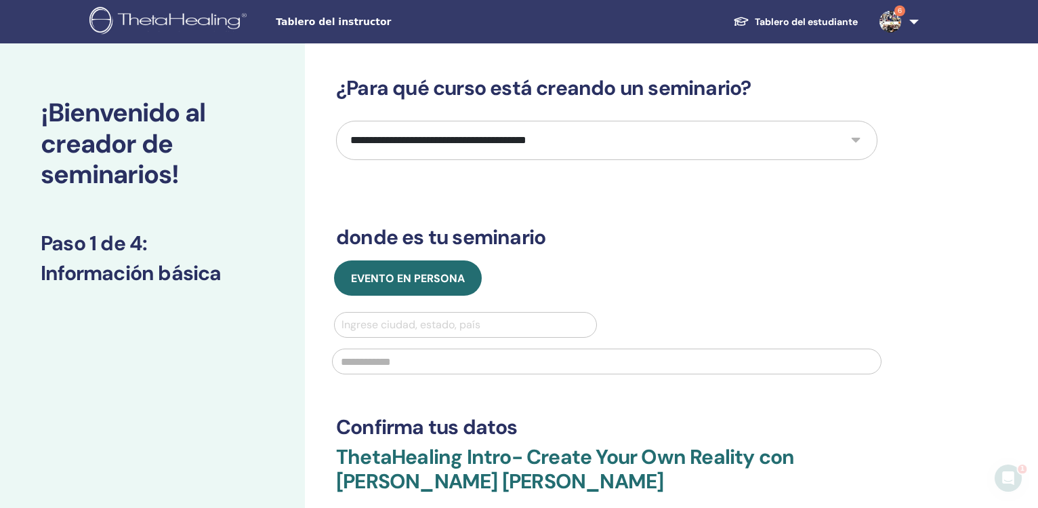
click at [336, 121] on select "**********" at bounding box center [607, 140] width 542 height 39
select select "****"
click option "**********" at bounding box center [0, 0] width 0 height 0
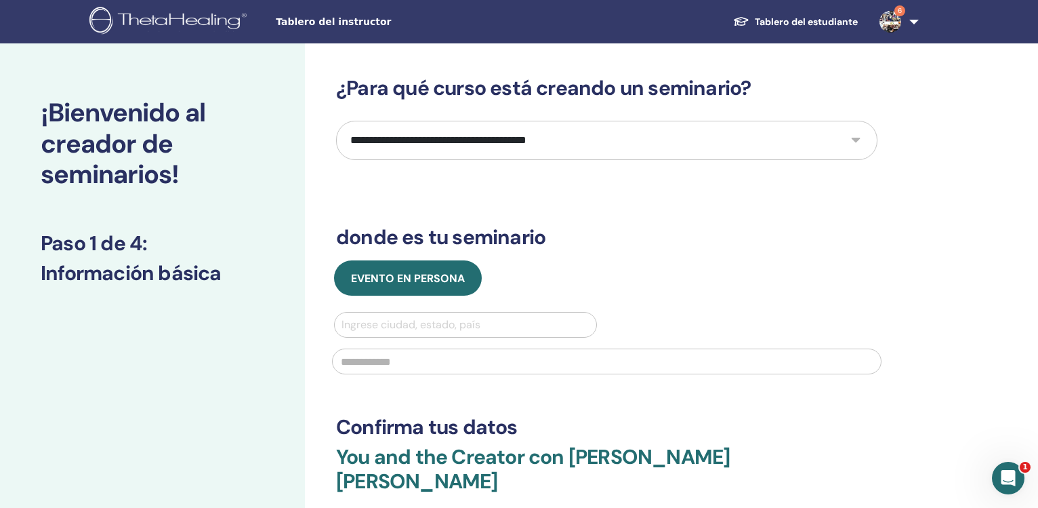
click at [434, 328] on div at bounding box center [466, 324] width 248 height 19
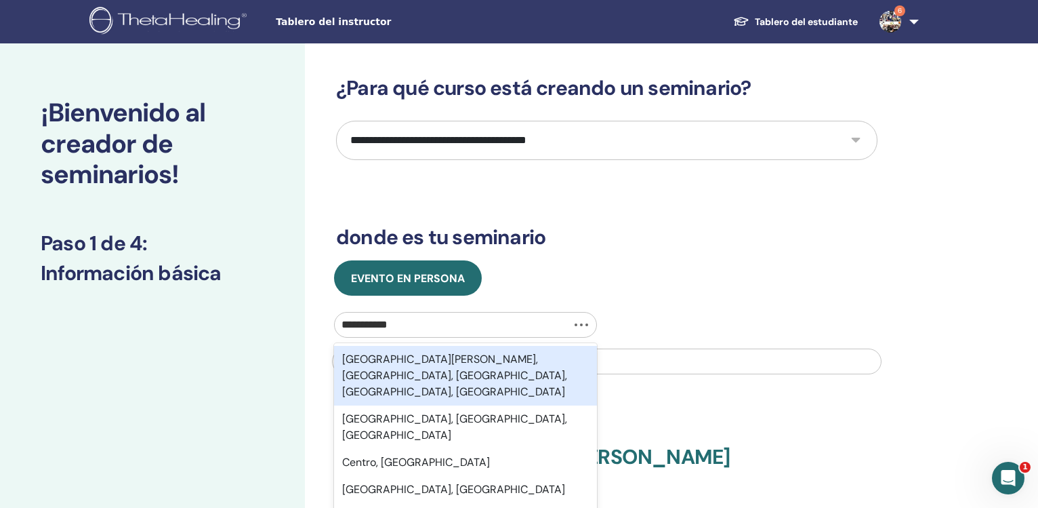
type input "**********"
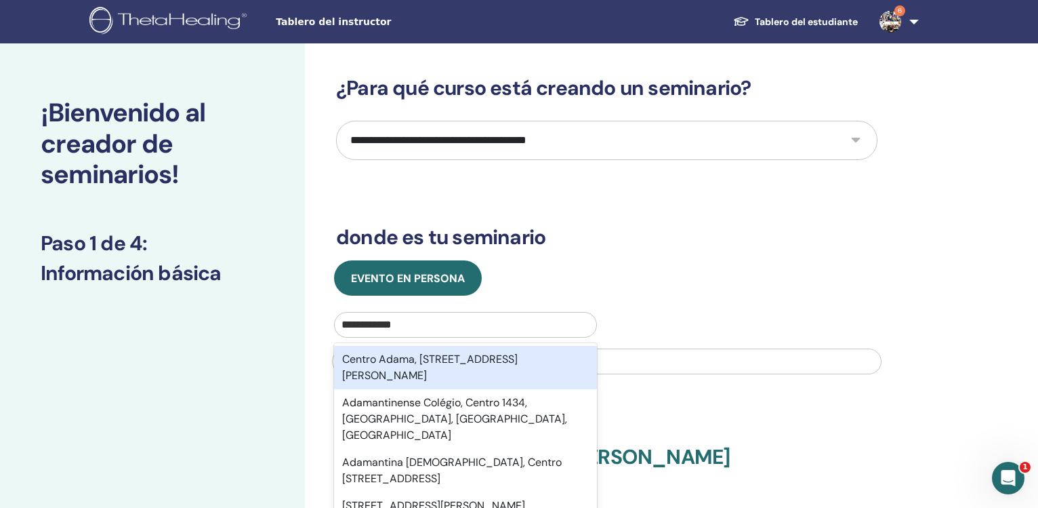
click at [432, 370] on div "Centro Adama, [STREET_ADDRESS][PERSON_NAME]" at bounding box center [465, 367] width 263 height 43
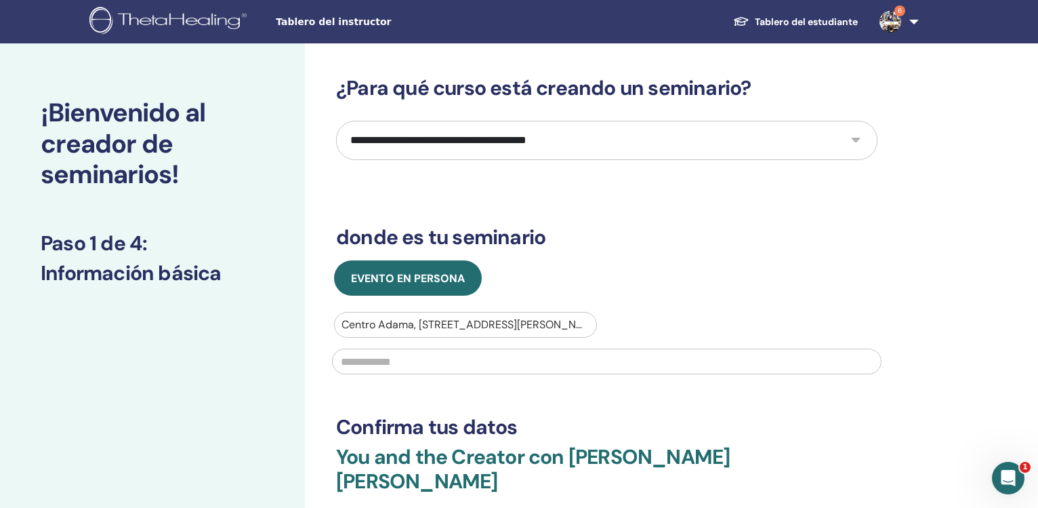
click at [432, 370] on input "text" at bounding box center [607, 361] width 550 height 26
drag, startPoint x: 470, startPoint y: 354, endPoint x: 613, endPoint y: 289, distance: 156.2
click at [613, 348] on input "******" at bounding box center [607, 361] width 550 height 26
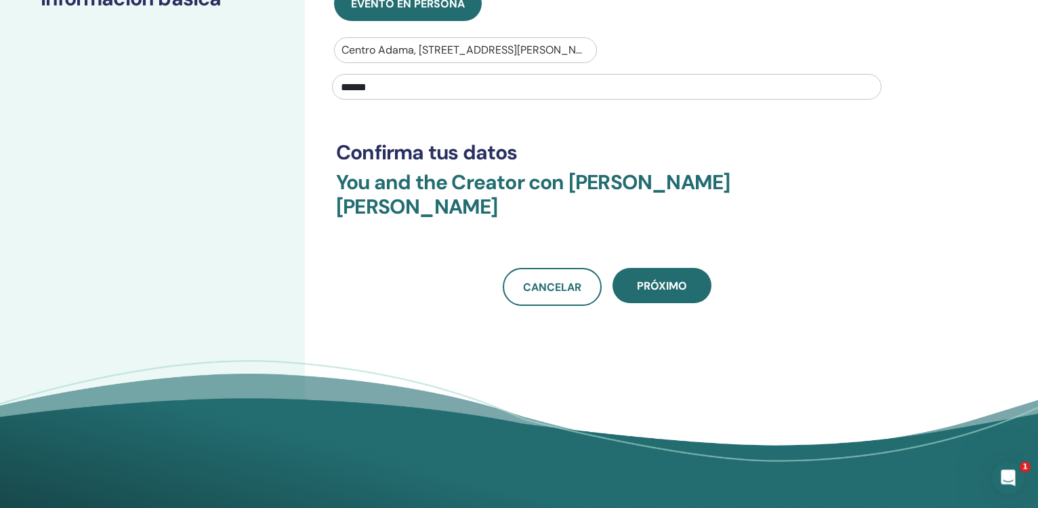
scroll to position [309, 0]
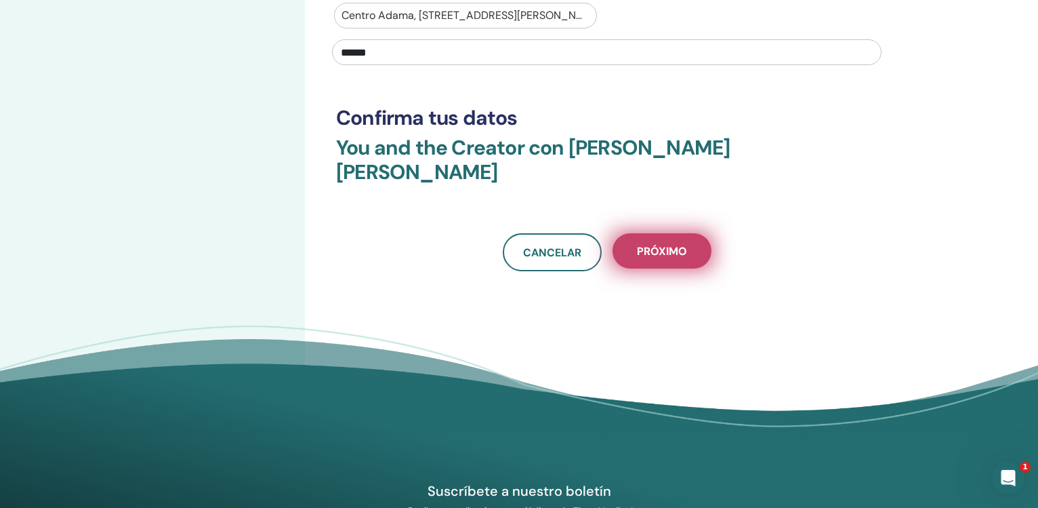
type input "******"
click at [668, 244] on span "próximo" at bounding box center [662, 251] width 50 height 14
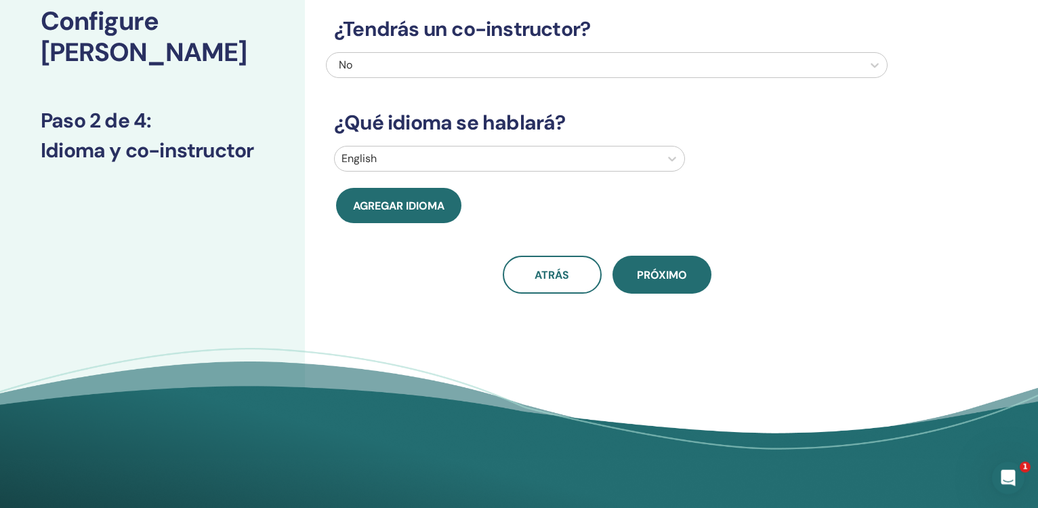
scroll to position [73, 0]
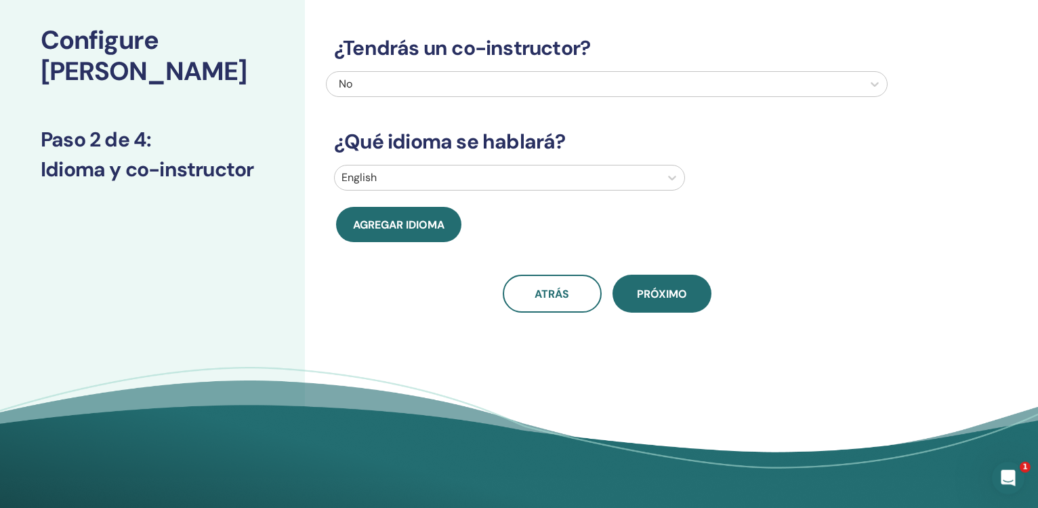
click at [616, 172] on div at bounding box center [498, 177] width 312 height 19
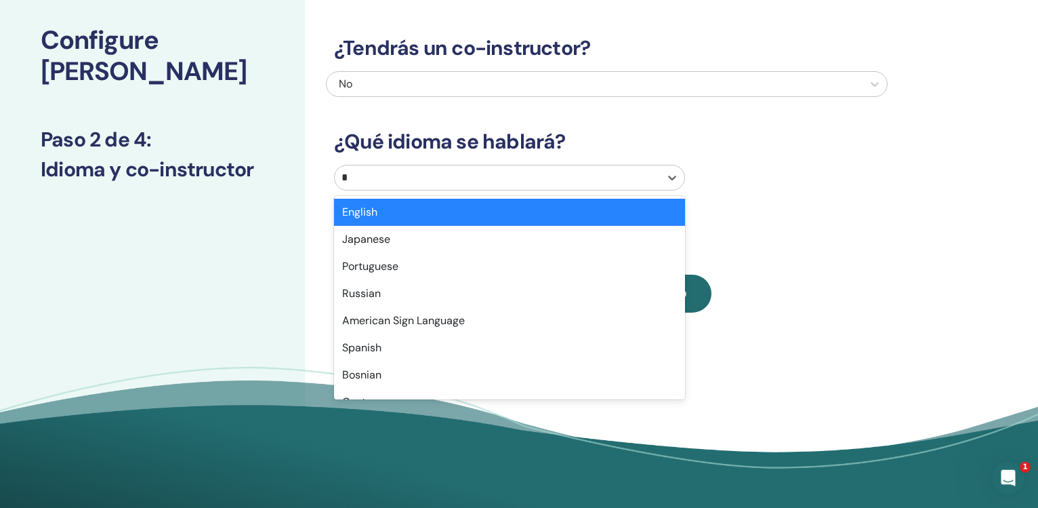
type input "**"
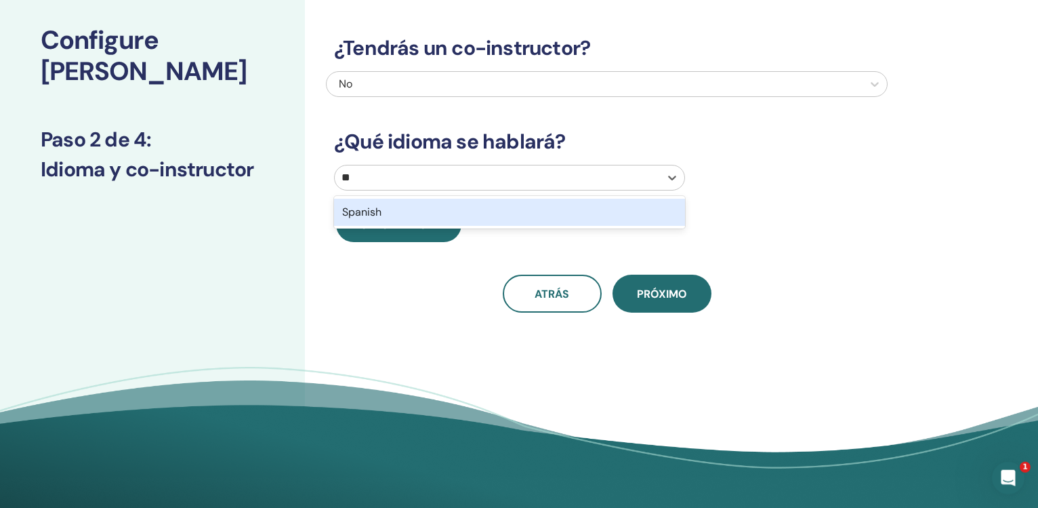
click at [632, 209] on div "Spanish" at bounding box center [509, 212] width 351 height 27
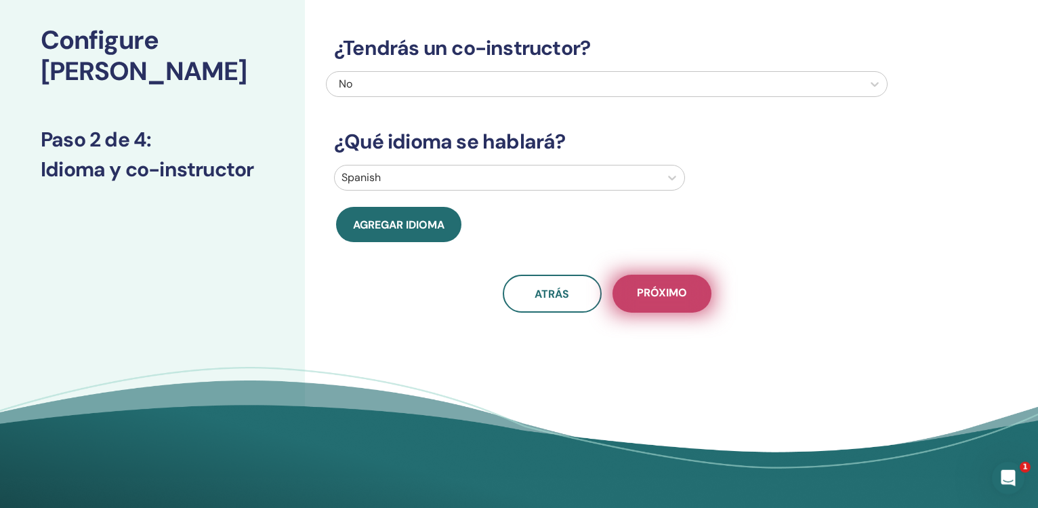
click at [672, 296] on span "próximo" at bounding box center [662, 293] width 50 height 17
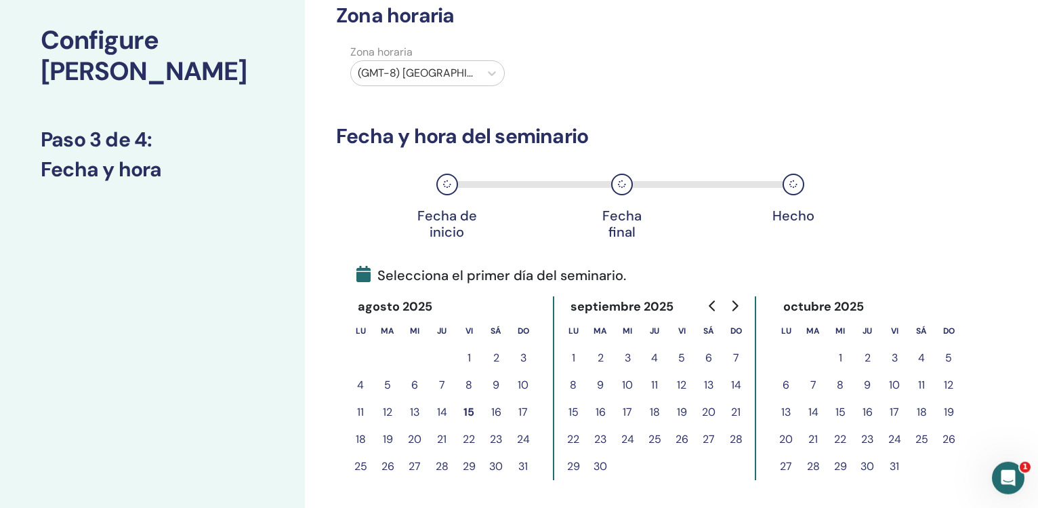
click at [468, 413] on button "15" at bounding box center [469, 412] width 27 height 27
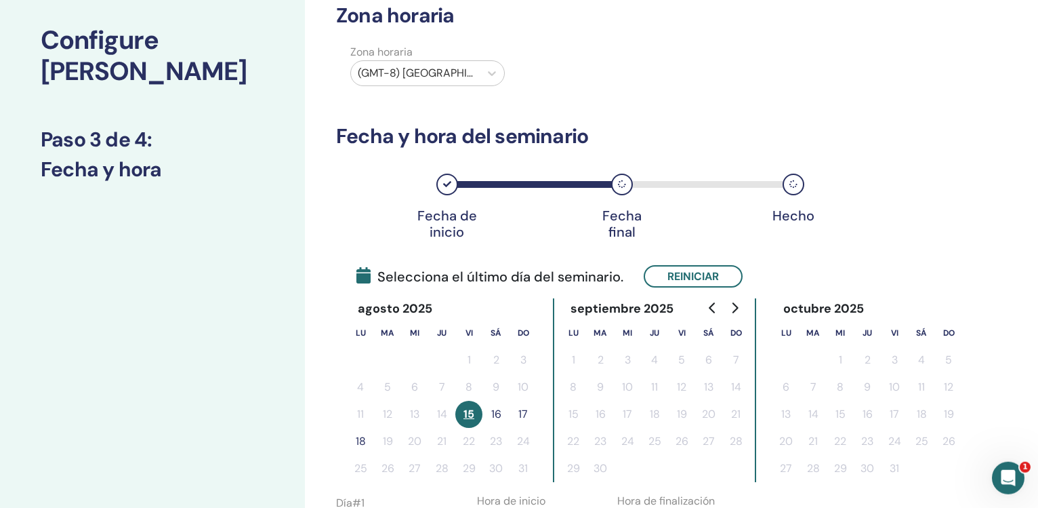
click at [356, 437] on button "18" at bounding box center [360, 441] width 27 height 27
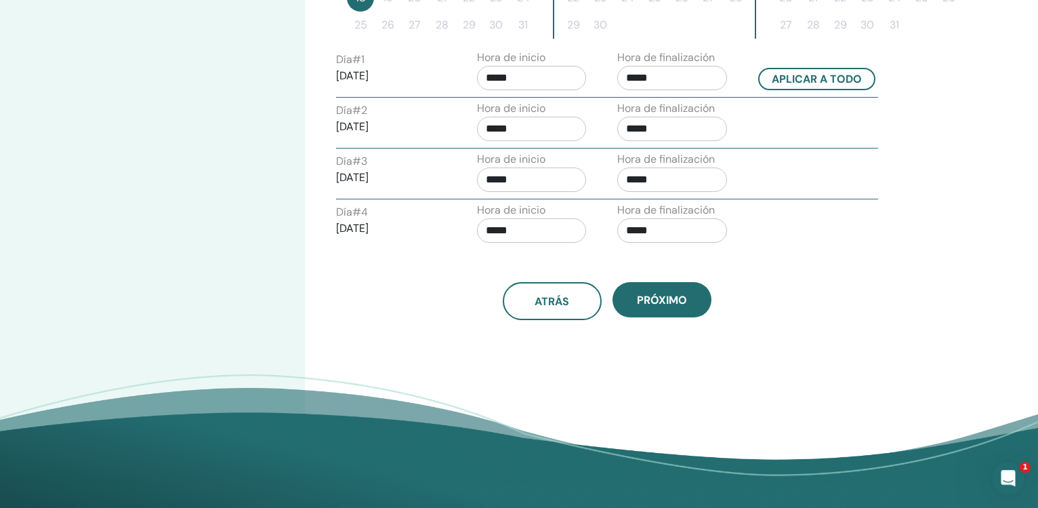
scroll to position [521, 0]
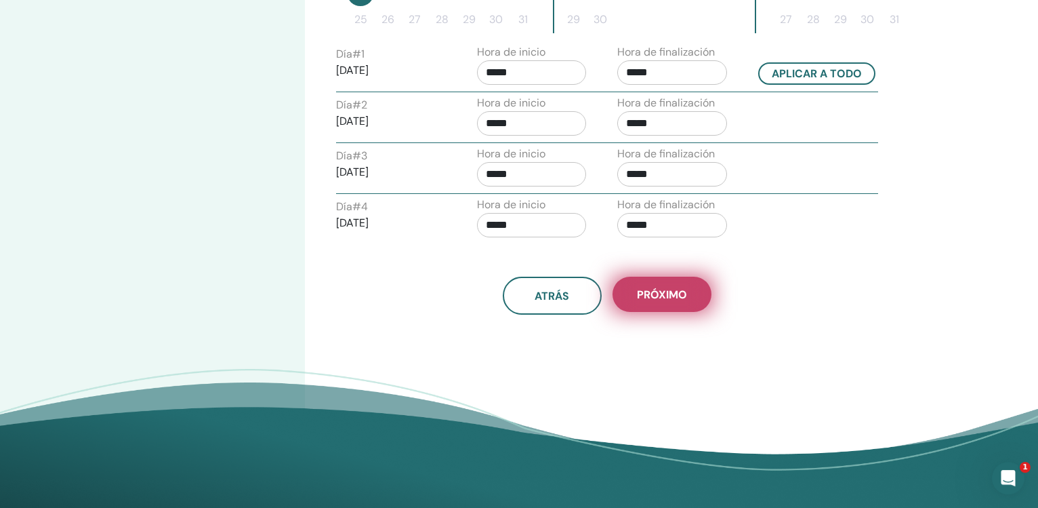
drag, startPoint x: 592, startPoint y: 337, endPoint x: 667, endPoint y: 305, distance: 81.1
click at [667, 305] on div "Zona horaria Zona horaria (GMT-8) US/Alaska Fecha y hora del seminario Fecha de…" at bounding box center [651, 13] width 692 height 982
click at [667, 305] on button "próximo" at bounding box center [662, 294] width 99 height 35
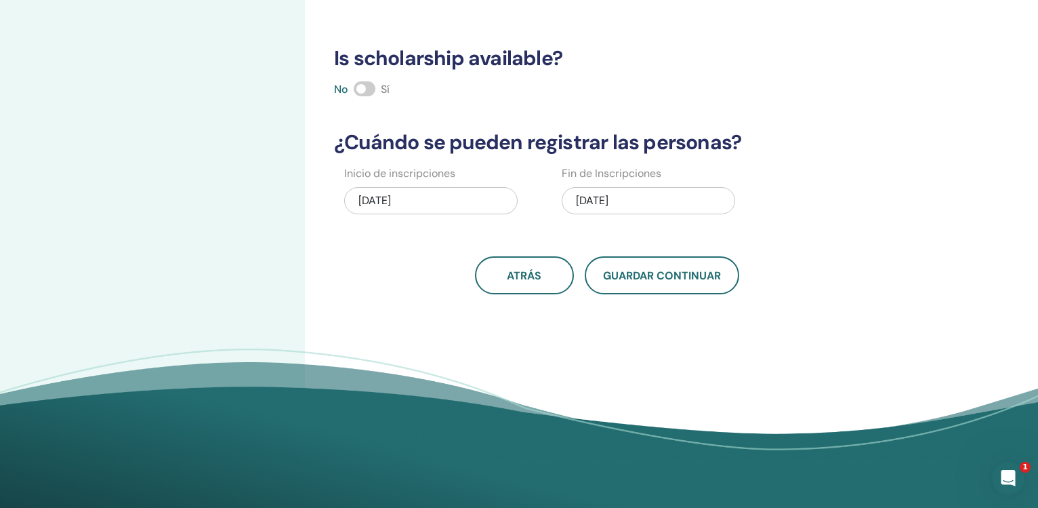
click at [356, 92] on span at bounding box center [365, 88] width 22 height 15
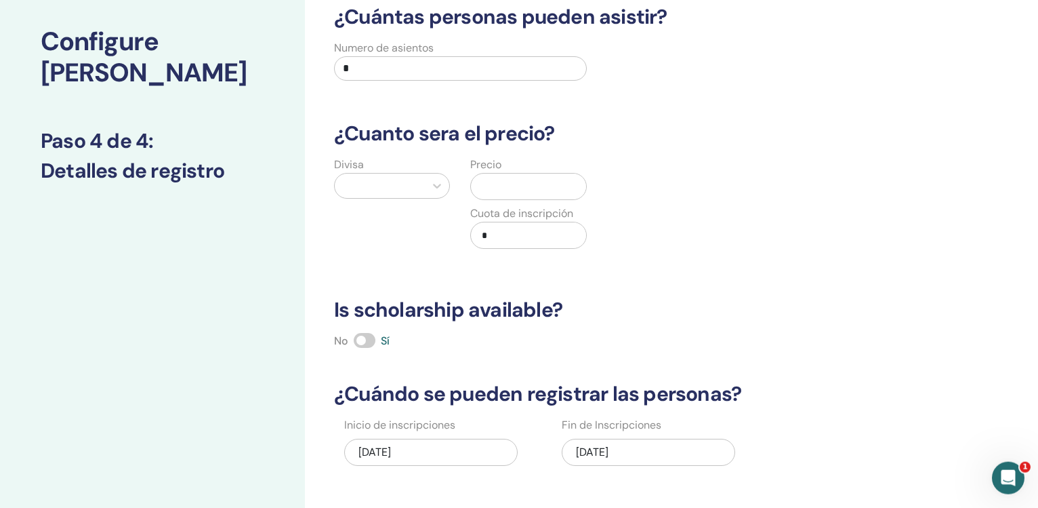
scroll to position [41, 0]
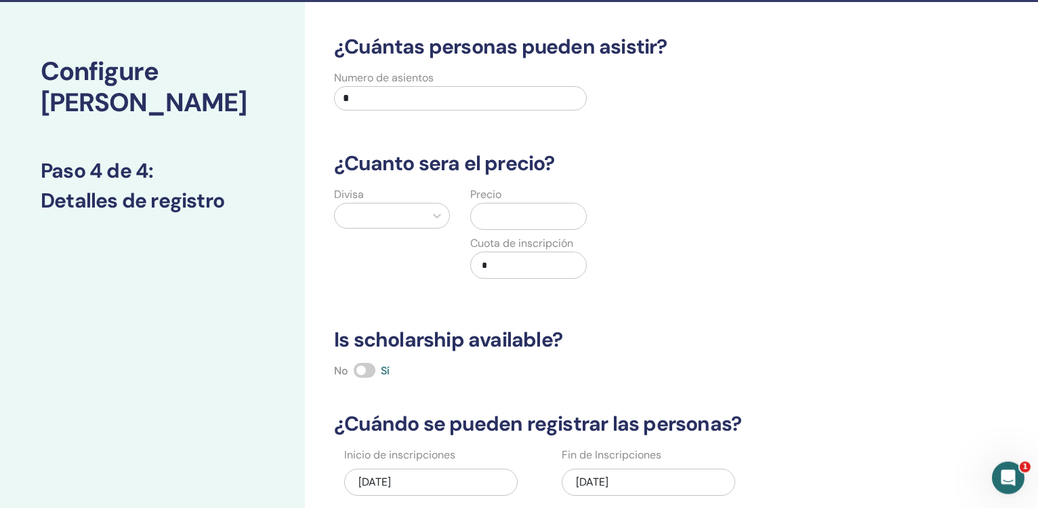
click at [481, 102] on input "*" at bounding box center [460, 99] width 253 height 24
type input "**"
click at [439, 211] on icon at bounding box center [437, 216] width 14 height 14
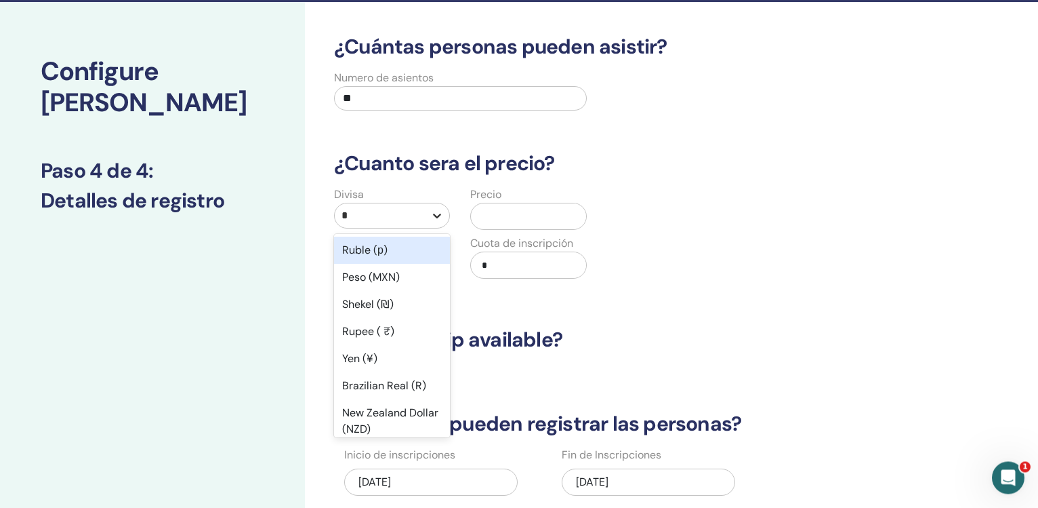
type input "**"
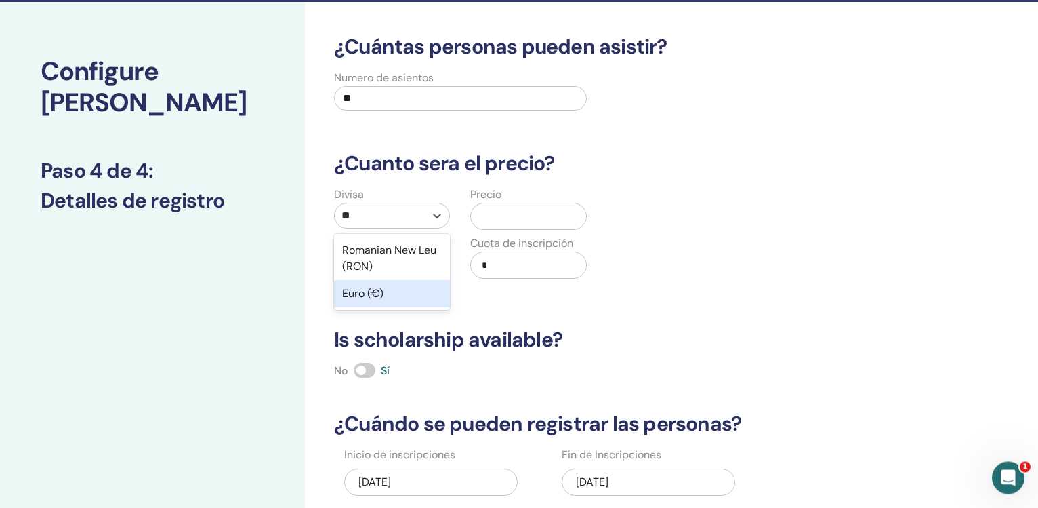
click at [428, 296] on div "Euro (€)" at bounding box center [392, 294] width 116 height 27
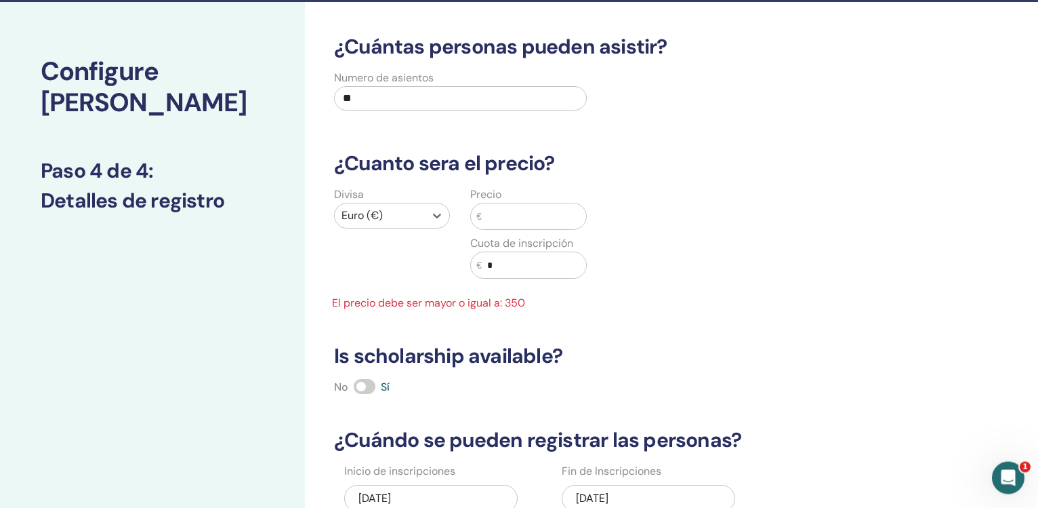
scroll to position [41, 0]
click at [524, 214] on input "text" at bounding box center [534, 216] width 104 height 26
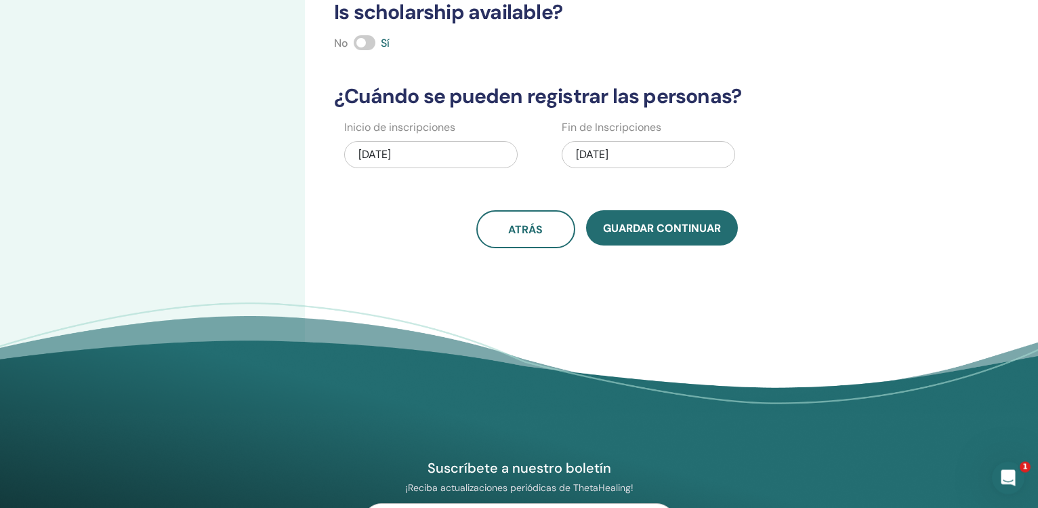
scroll to position [393, 0]
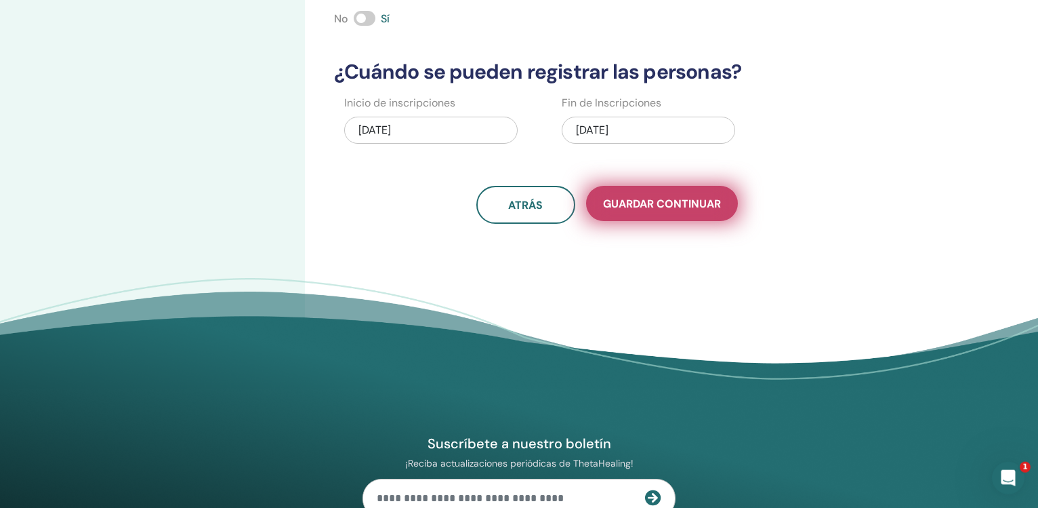
type input "***"
click at [662, 217] on button "Guardar Continuar" at bounding box center [662, 203] width 152 height 35
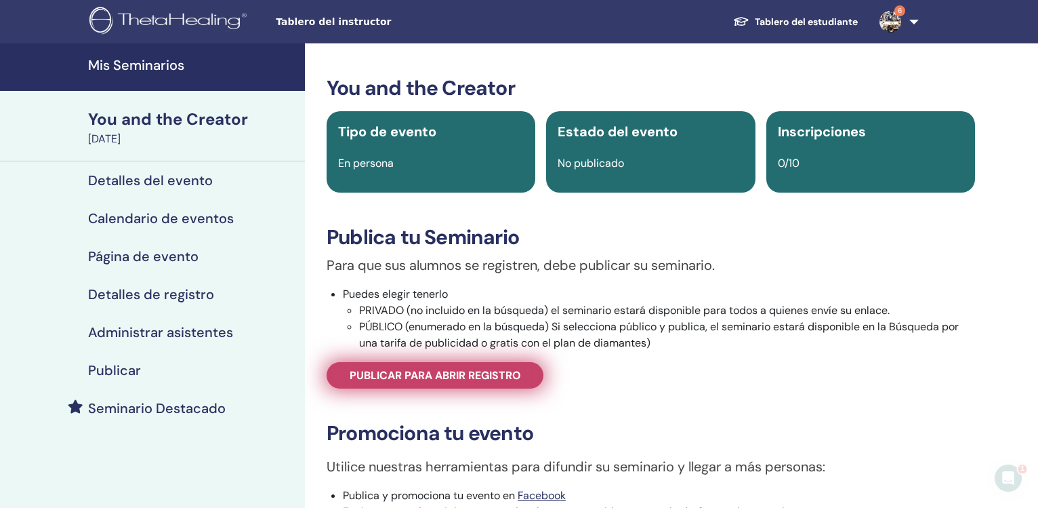
click at [468, 376] on span "Publicar para abrir registro" at bounding box center [435, 375] width 171 height 14
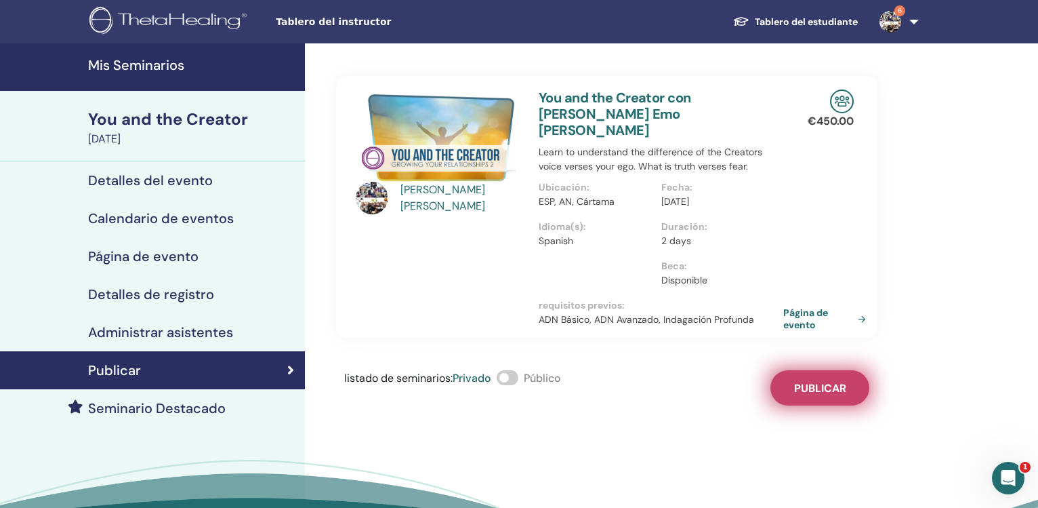
click at [820, 370] on button "Publicar" at bounding box center [820, 387] width 99 height 35
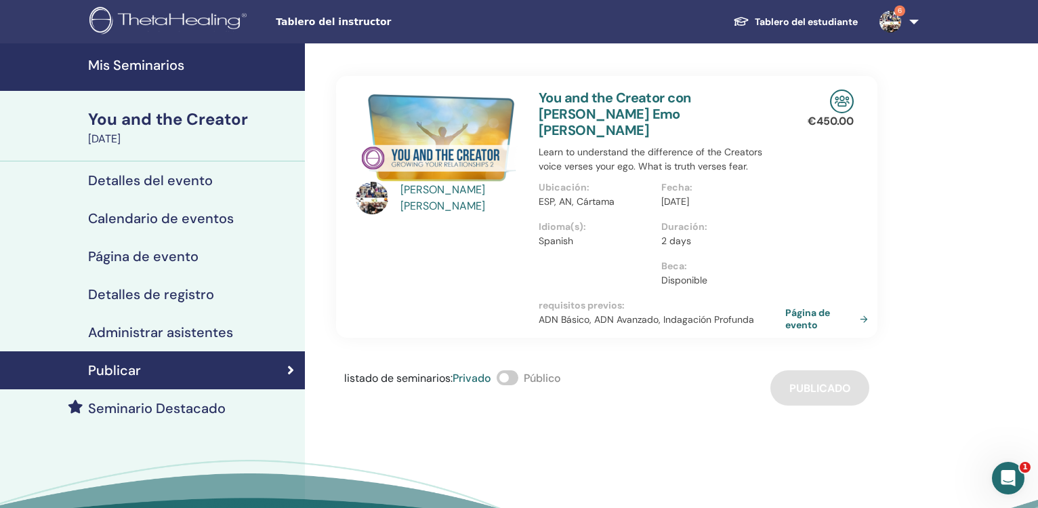
click at [809, 306] on link "Página de evento" at bounding box center [830, 318] width 88 height 24
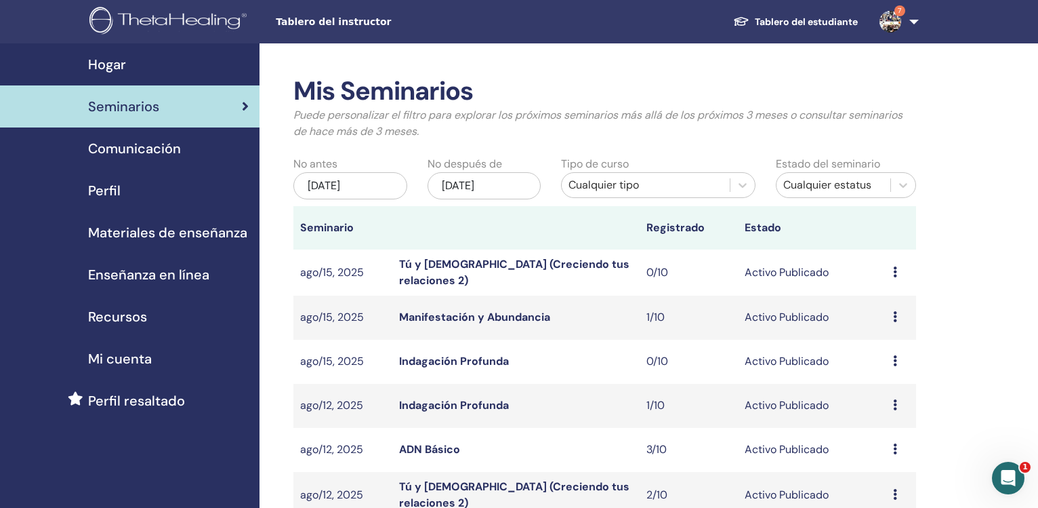
click at [355, 187] on div "[DATE]" at bounding box center [351, 185] width 114 height 27
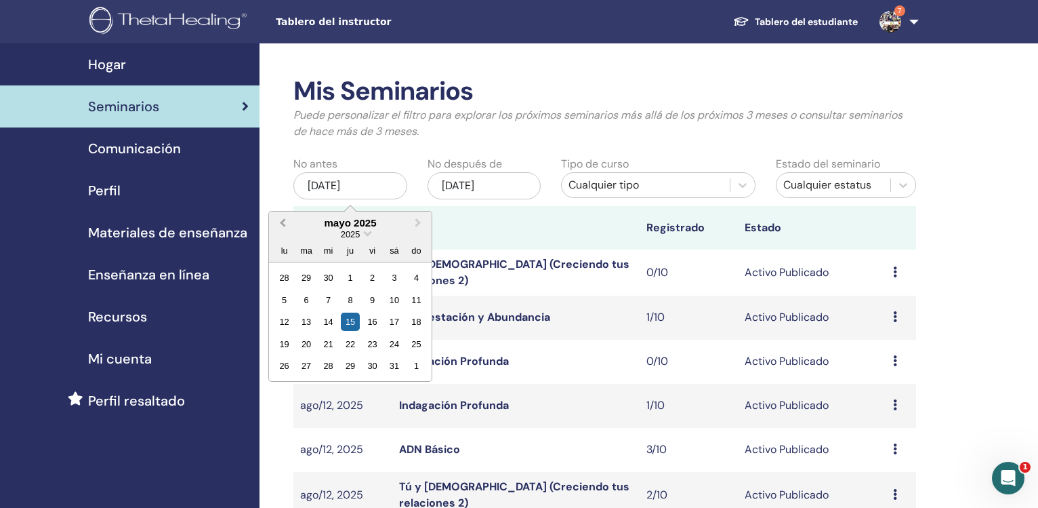
click at [283, 222] on span "Previous Month" at bounding box center [283, 223] width 0 height 14
click at [283, 223] on span "Previous Month" at bounding box center [283, 223] width 0 height 14
click at [283, 226] on span "Previous Month" at bounding box center [283, 223] width 0 height 14
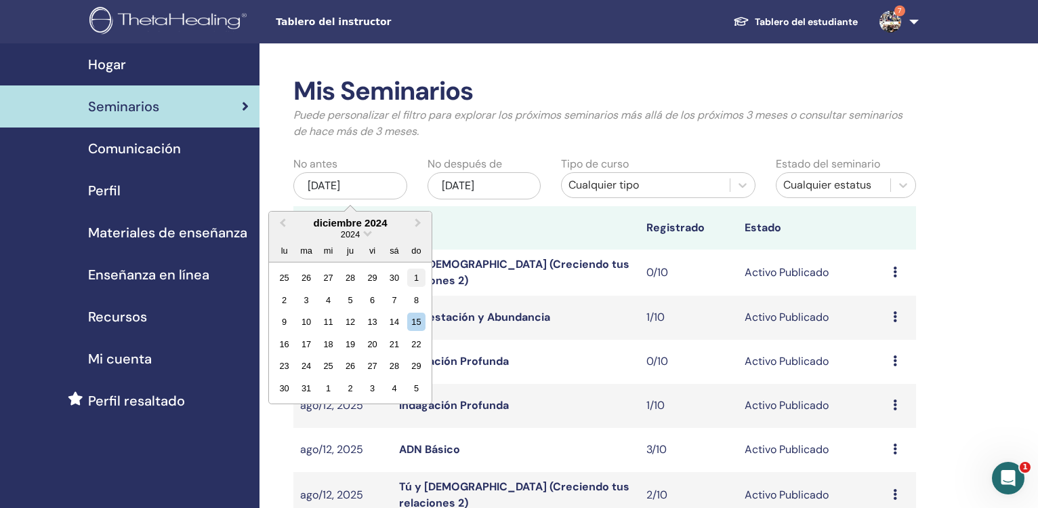
click at [418, 277] on div "1" at bounding box center [416, 277] width 18 height 18
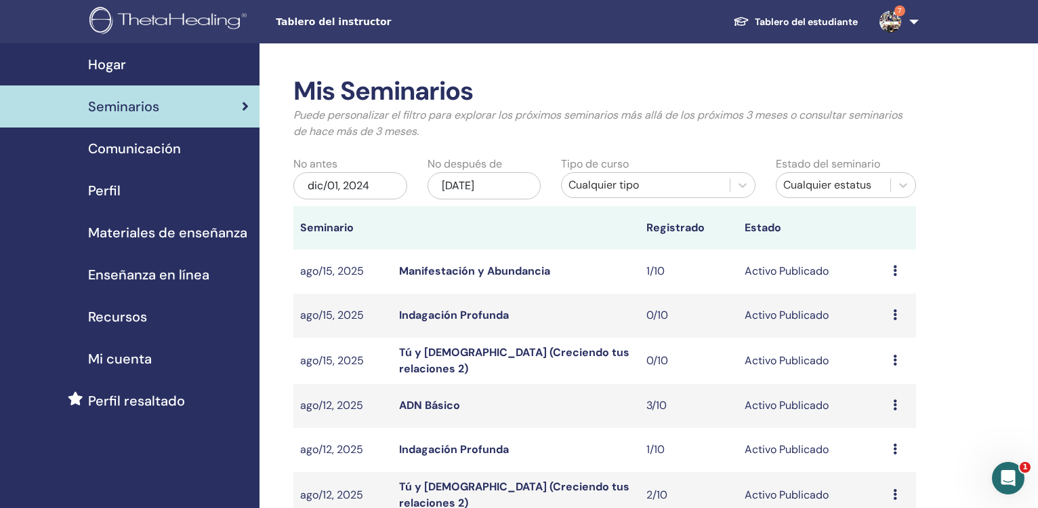
click at [706, 195] on div "Cualquier tipo" at bounding box center [645, 185] width 167 height 22
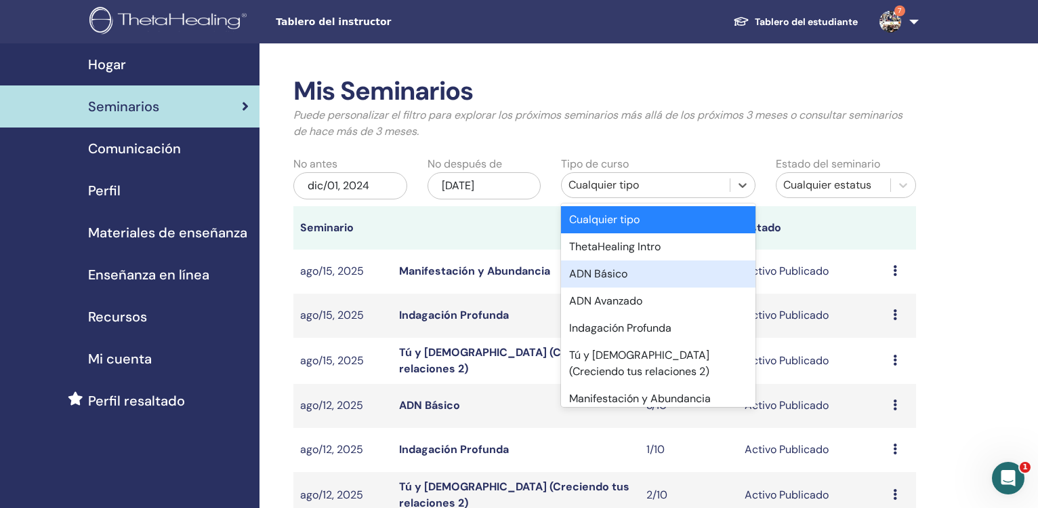
click at [654, 272] on div "ADN Básico" at bounding box center [658, 273] width 194 height 27
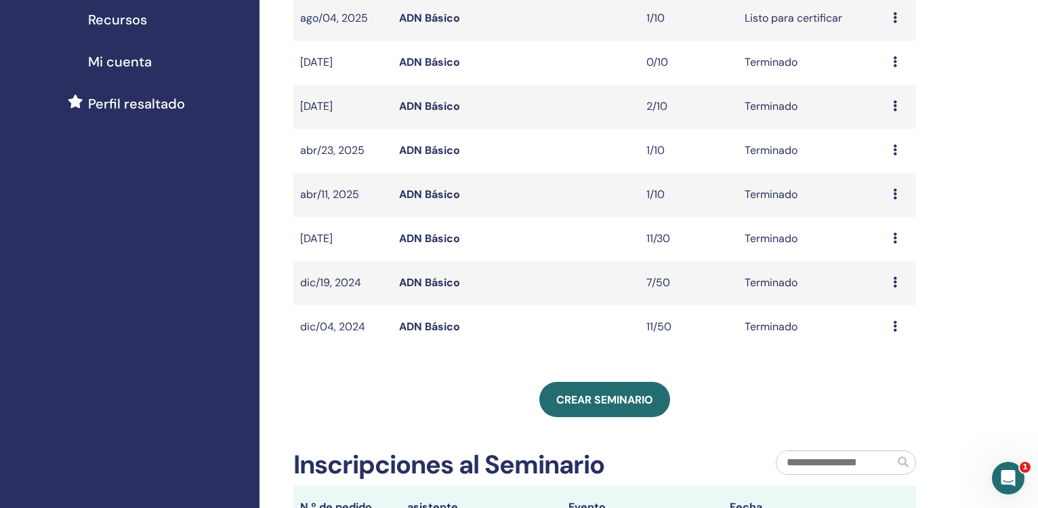
scroll to position [311, 0]
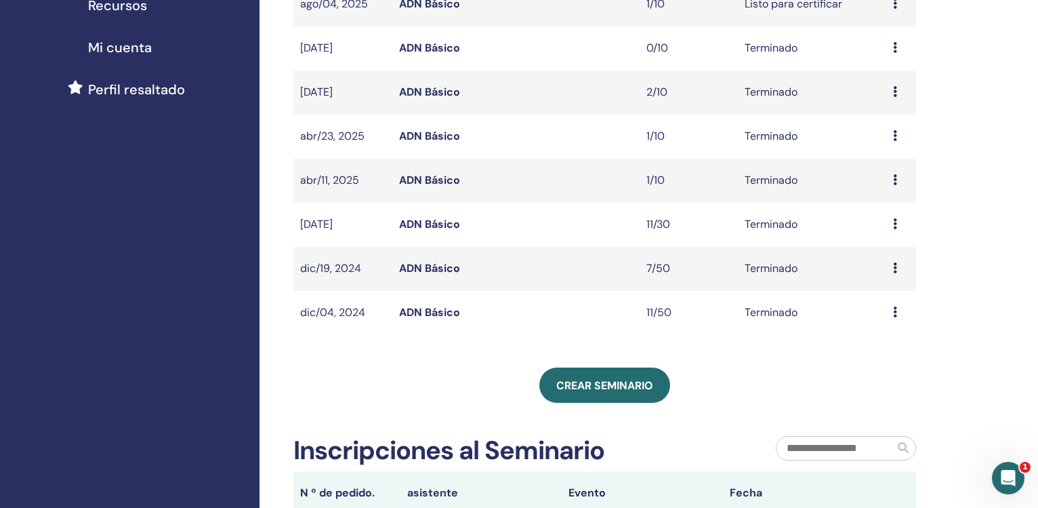
click at [424, 272] on link "ADN Básico" at bounding box center [429, 268] width 61 height 14
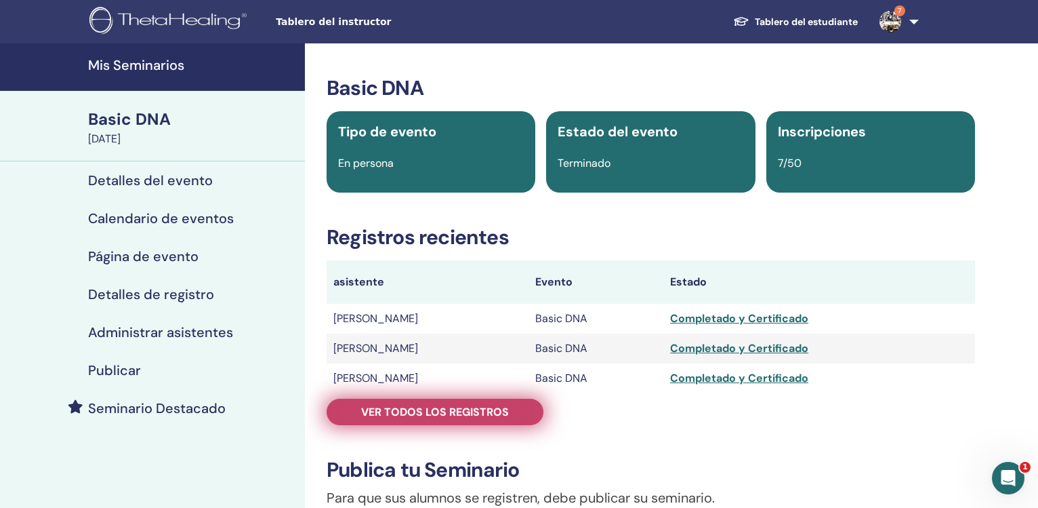
click at [436, 416] on span "Ver todos los registros" at bounding box center [435, 412] width 148 height 14
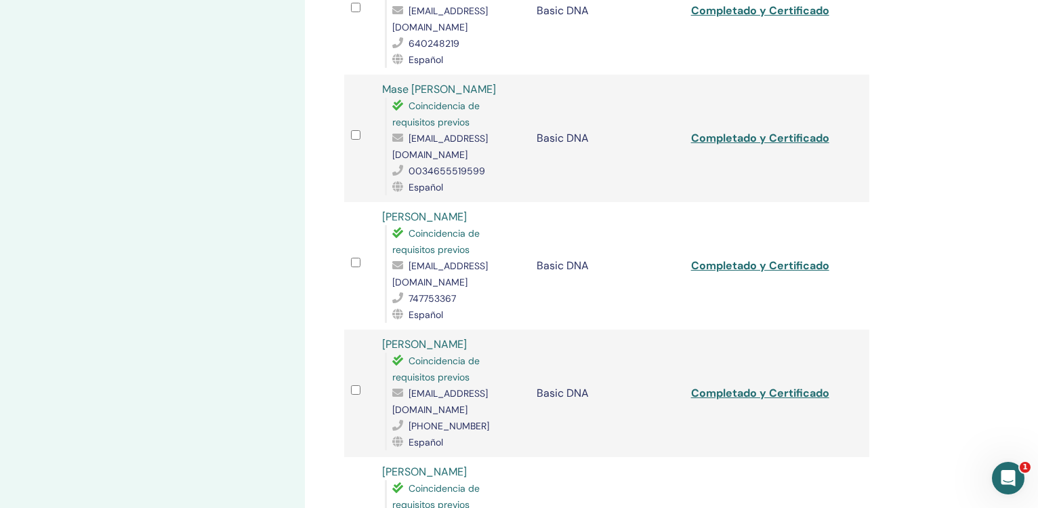
scroll to position [530, 0]
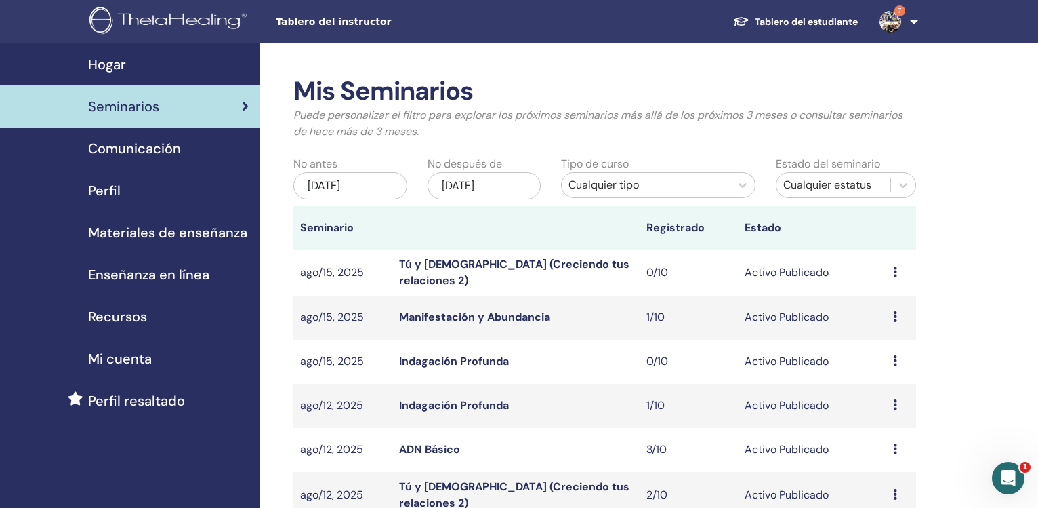
click at [380, 182] on div "[DATE]" at bounding box center [351, 185] width 114 height 27
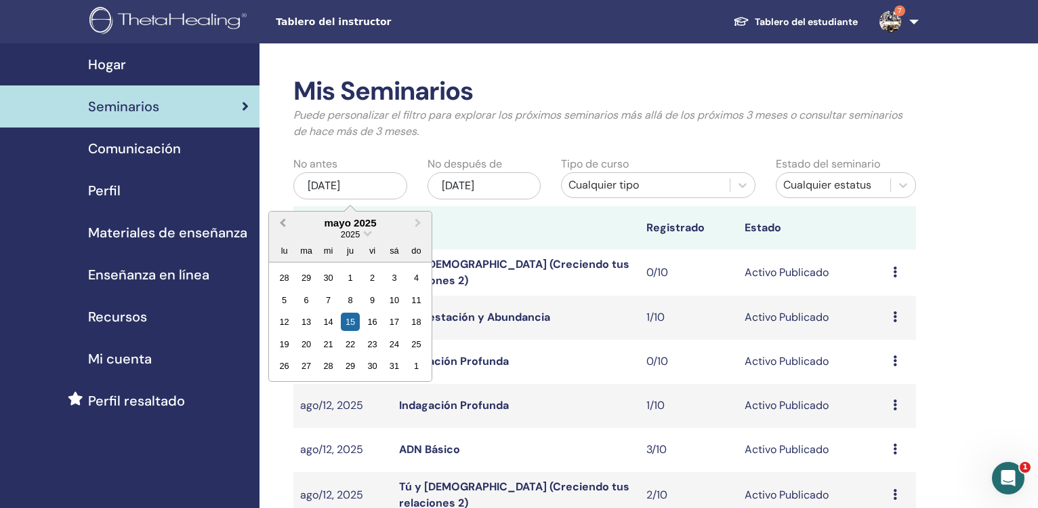
click at [283, 222] on span "Previous Month" at bounding box center [283, 223] width 0 height 14
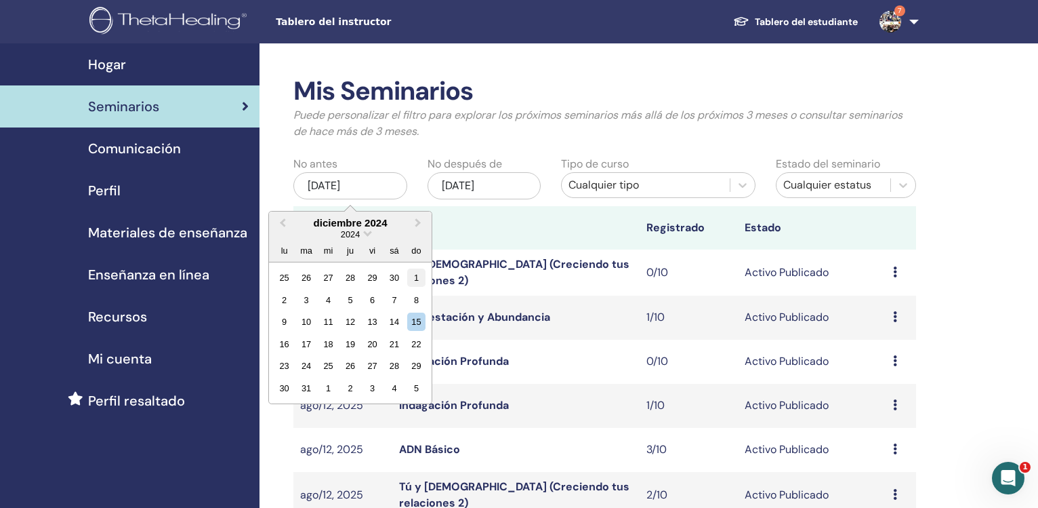
click at [420, 281] on div "1" at bounding box center [416, 277] width 18 height 18
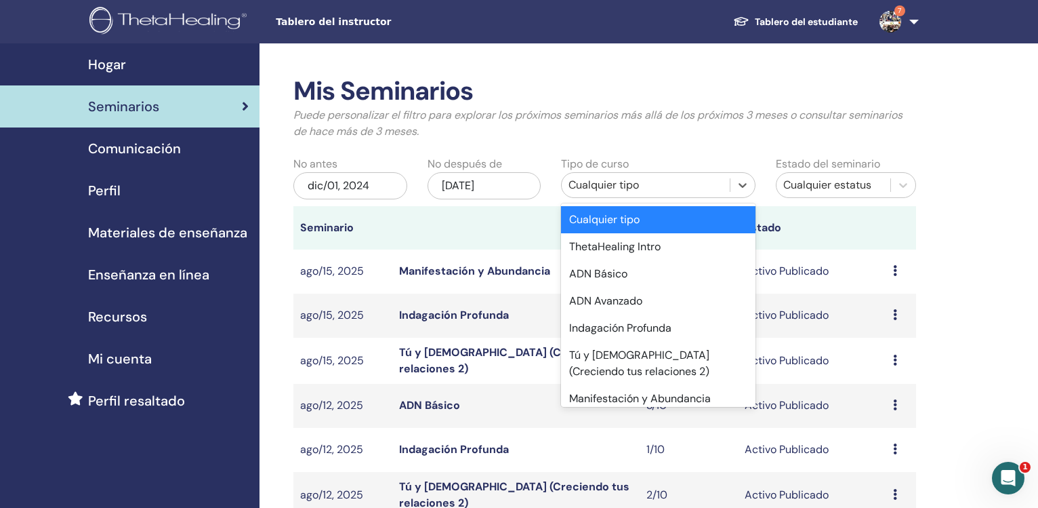
click at [707, 195] on div "Cualquier tipo" at bounding box center [645, 185] width 167 height 22
click at [660, 280] on div "ADN Básico" at bounding box center [658, 273] width 194 height 27
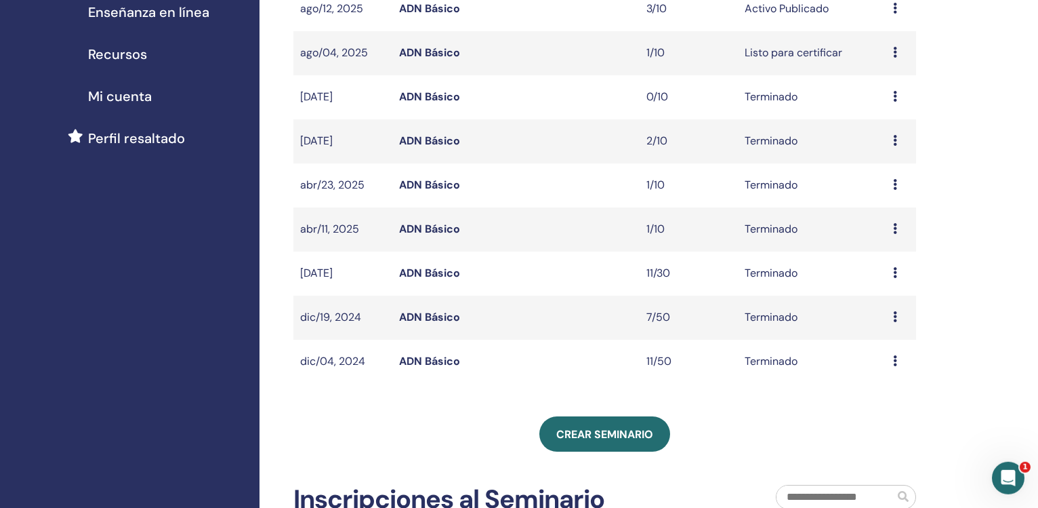
scroll to position [277, 0]
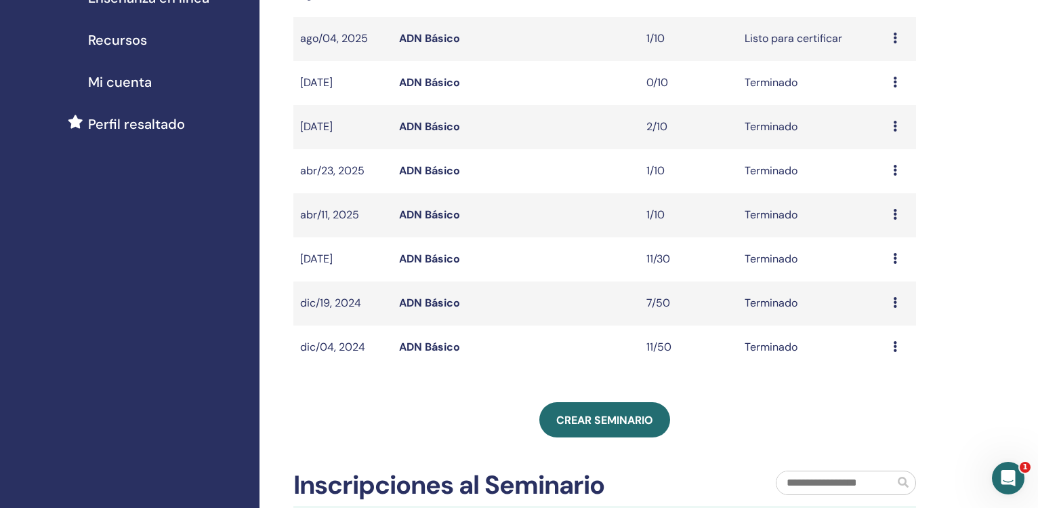
click at [417, 255] on link "ADN Básico" at bounding box center [429, 258] width 61 height 14
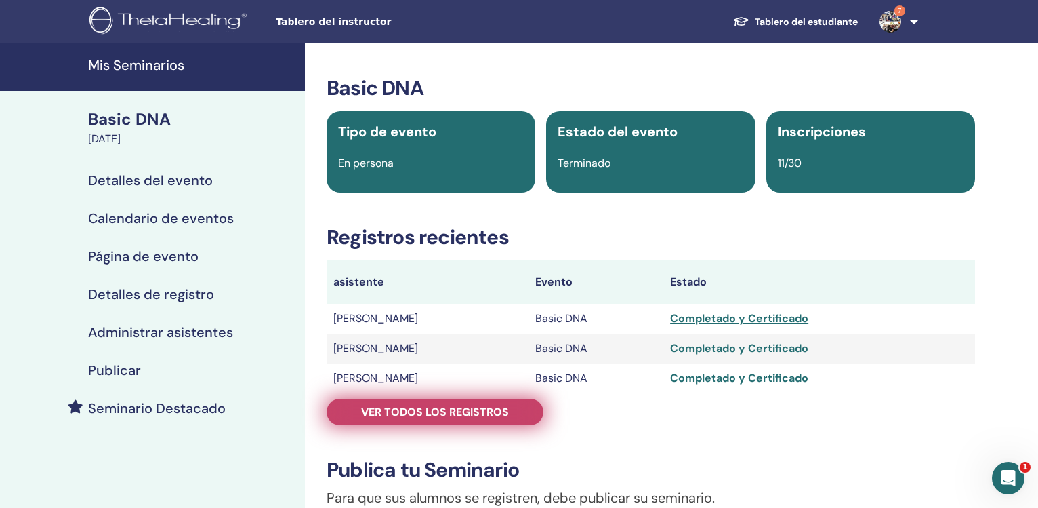
click at [397, 422] on link "Ver todos los registros" at bounding box center [435, 412] width 217 height 26
